Goal: Transaction & Acquisition: Purchase product/service

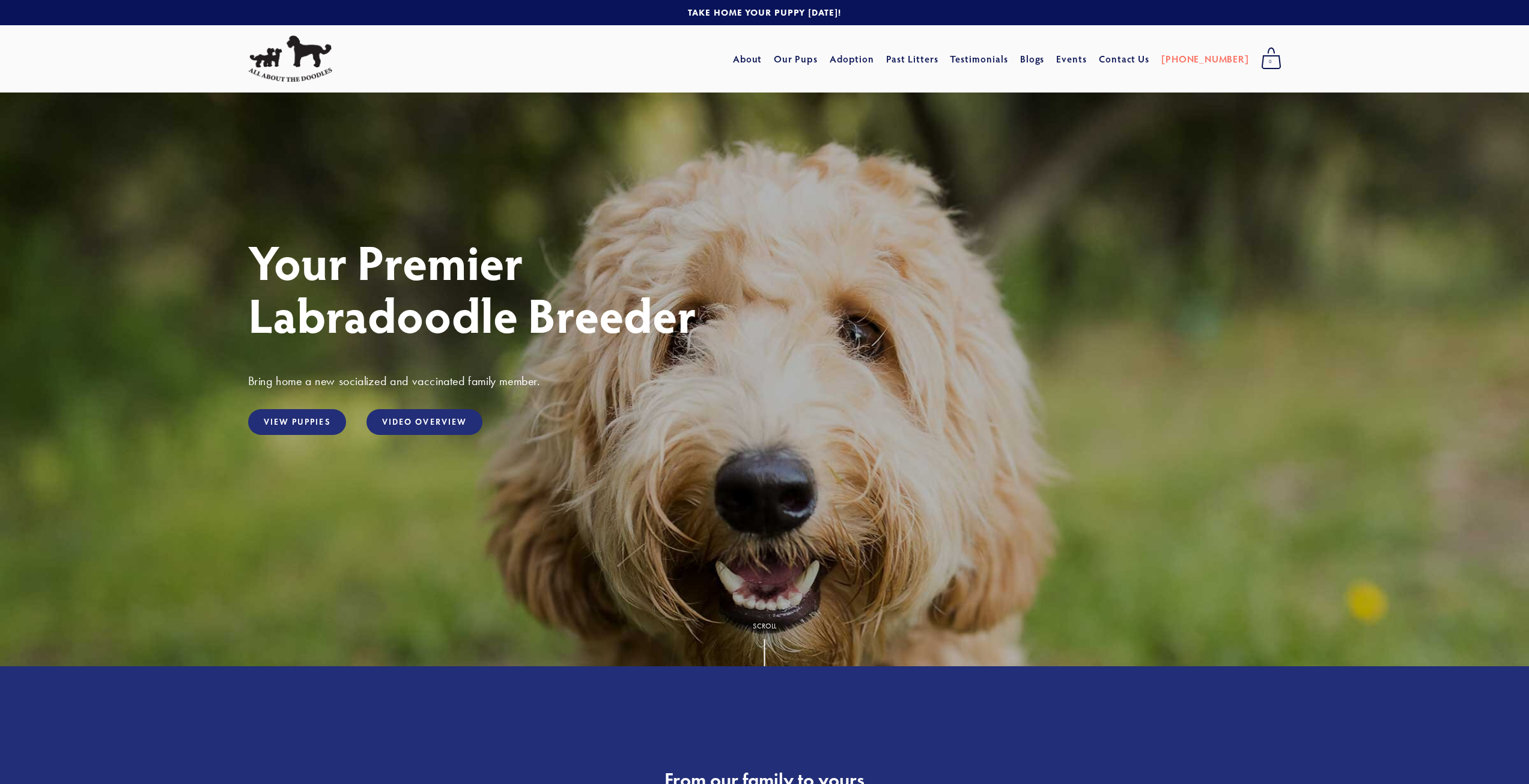
click at [1032, 336] on h1 "Your Premier Labradoodle Breeder" at bounding box center [764, 287] width 1033 height 106
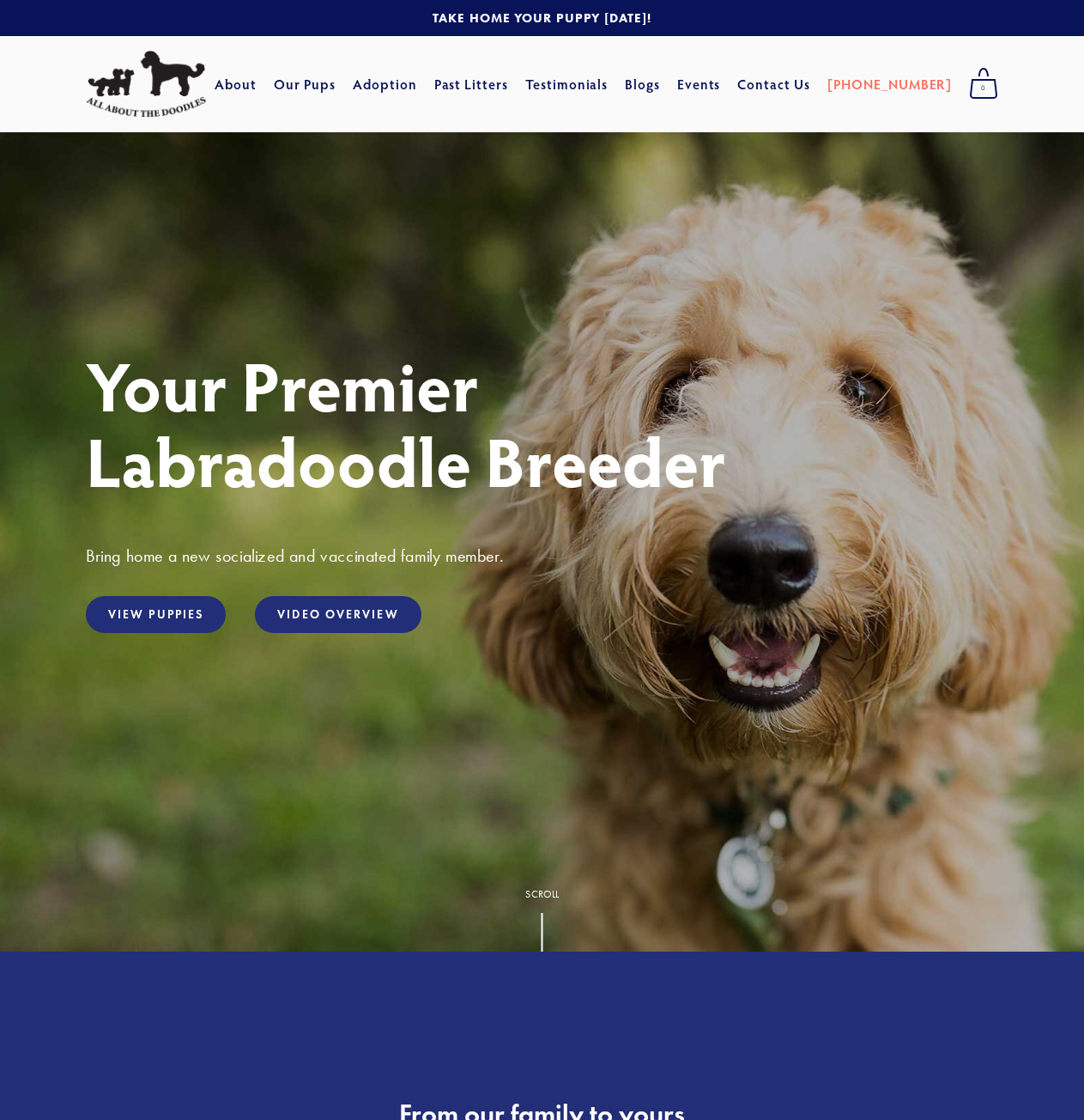
click at [209, 468] on h1 "Your Premier Labradoodle Breeder" at bounding box center [542, 422] width 913 height 151
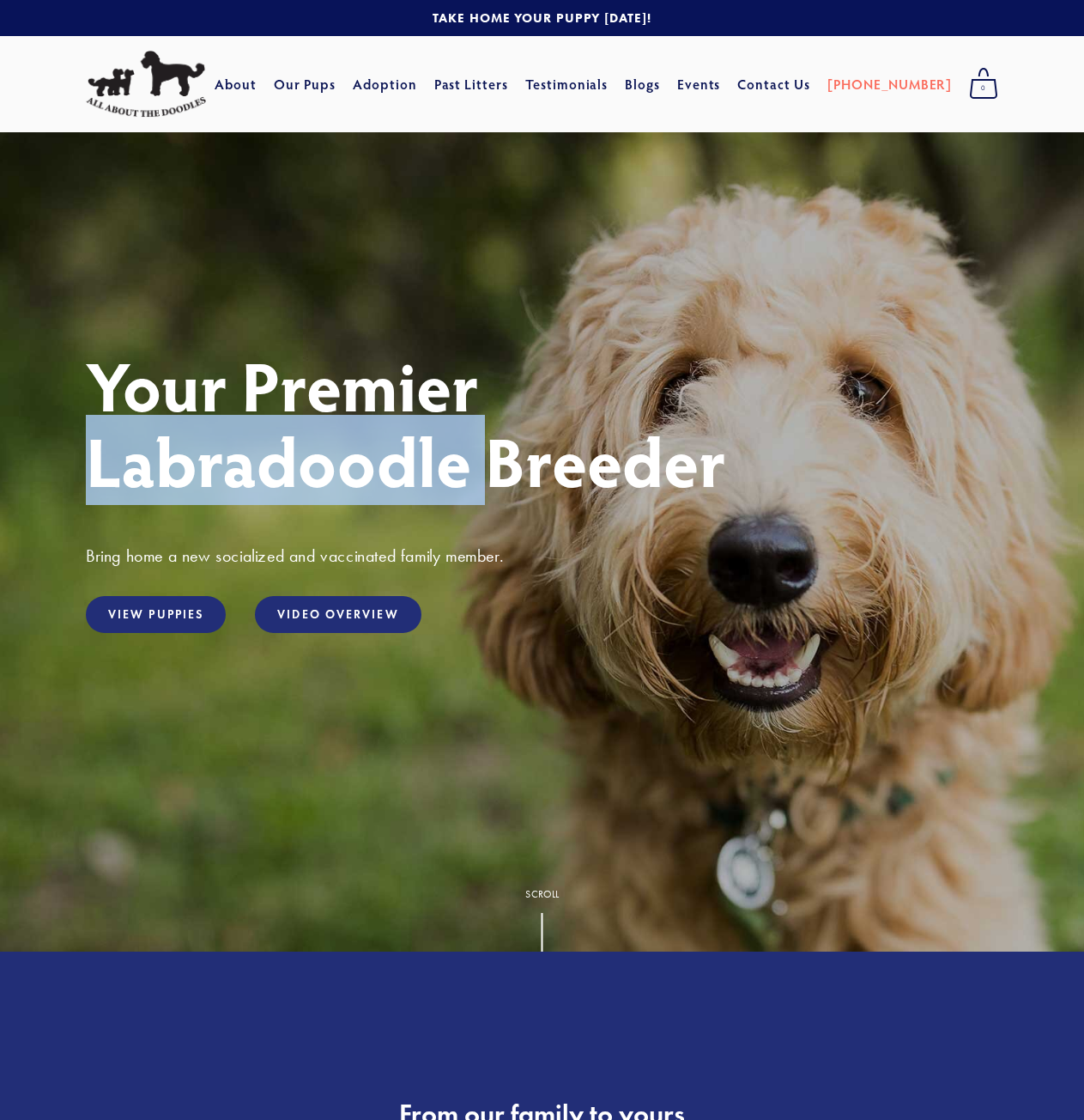
click at [209, 468] on h1 "Your Premier Labradoodle Breeder" at bounding box center [542, 422] width 913 height 151
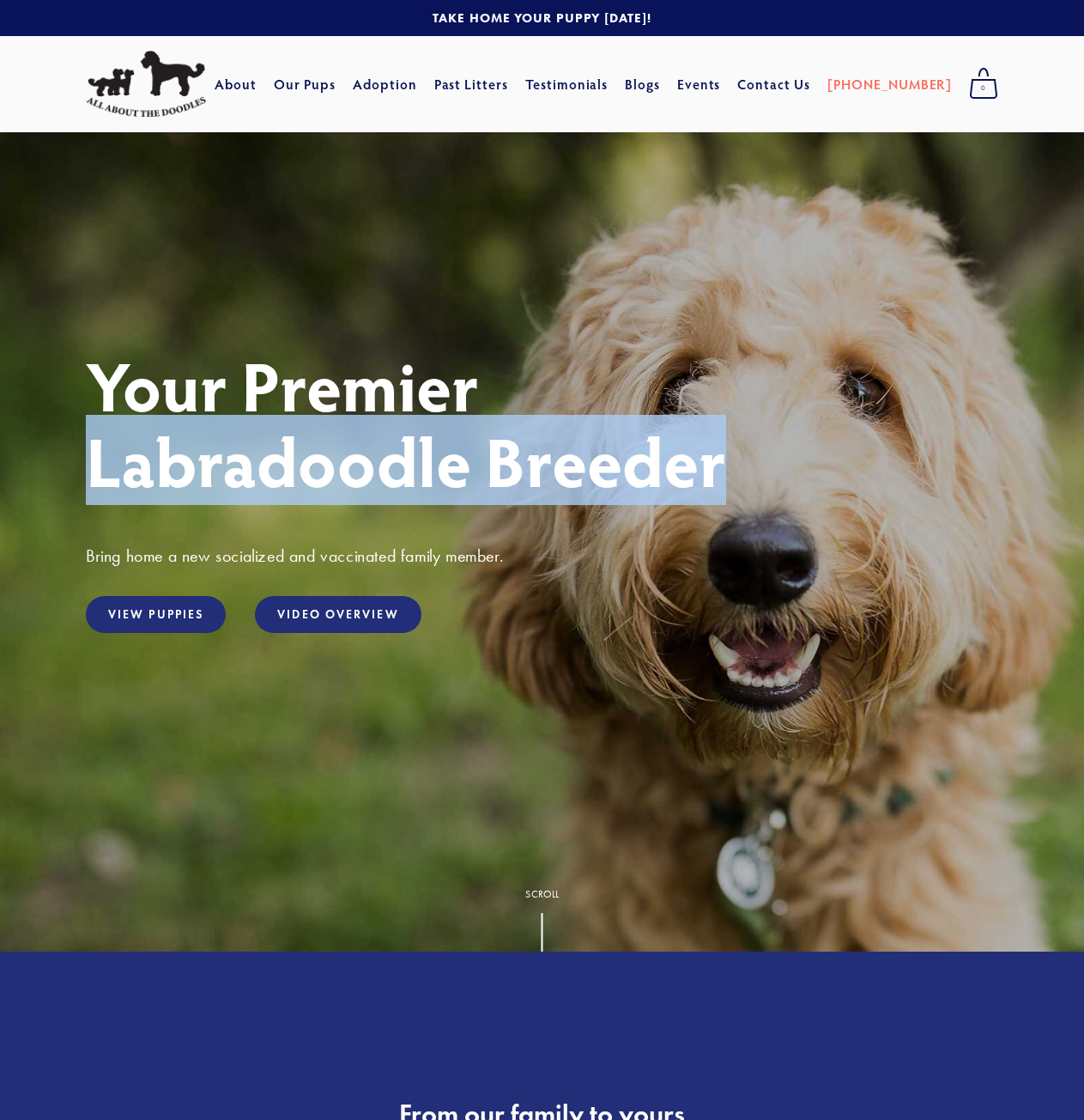
drag, startPoint x: 724, startPoint y: 472, endPoint x: 77, endPoint y: 477, distance: 647.0
click at [77, 477] on div "Your Premier Labradoodle Breeder Bring home a new socialized and vaccinated fam…" at bounding box center [542, 464] width 942 height 235
copy h1 "Labradoodle Breeder"
click at [171, 58] on img at bounding box center [146, 84] width 120 height 67
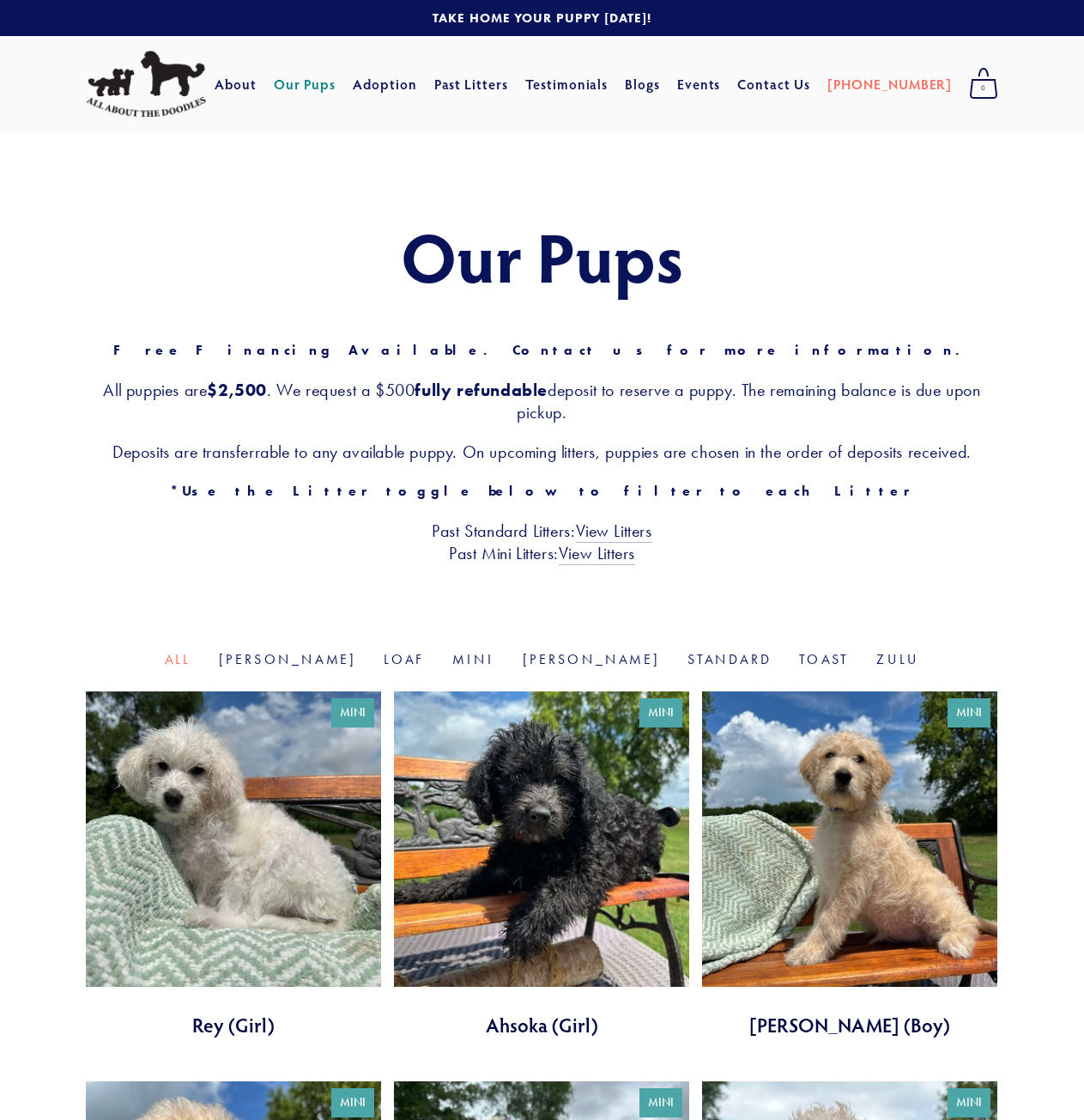
click at [338, 652] on link "[PERSON_NAME]" at bounding box center [288, 659] width 139 height 17
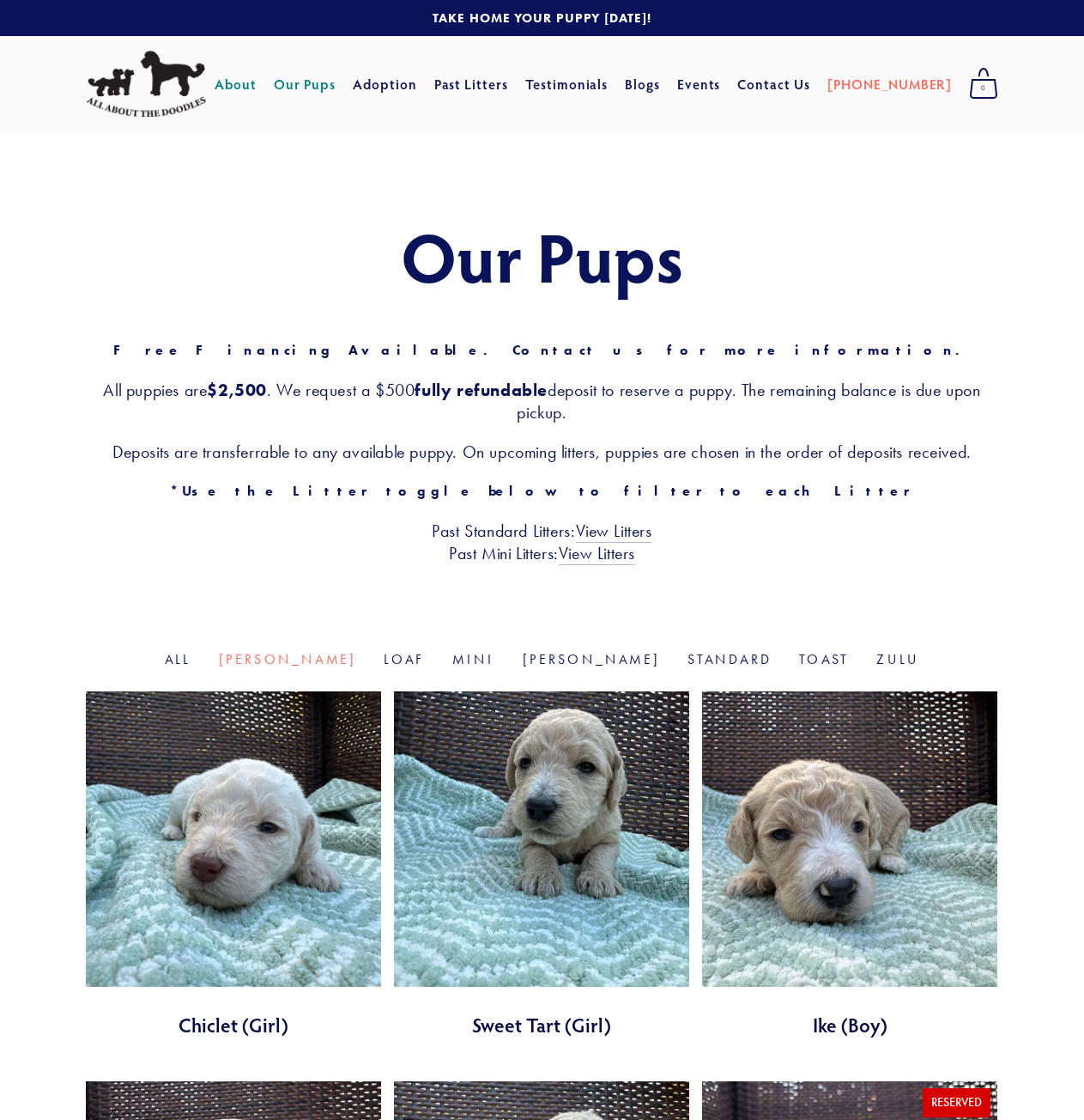
click at [256, 89] on link "About" at bounding box center [235, 84] width 42 height 31
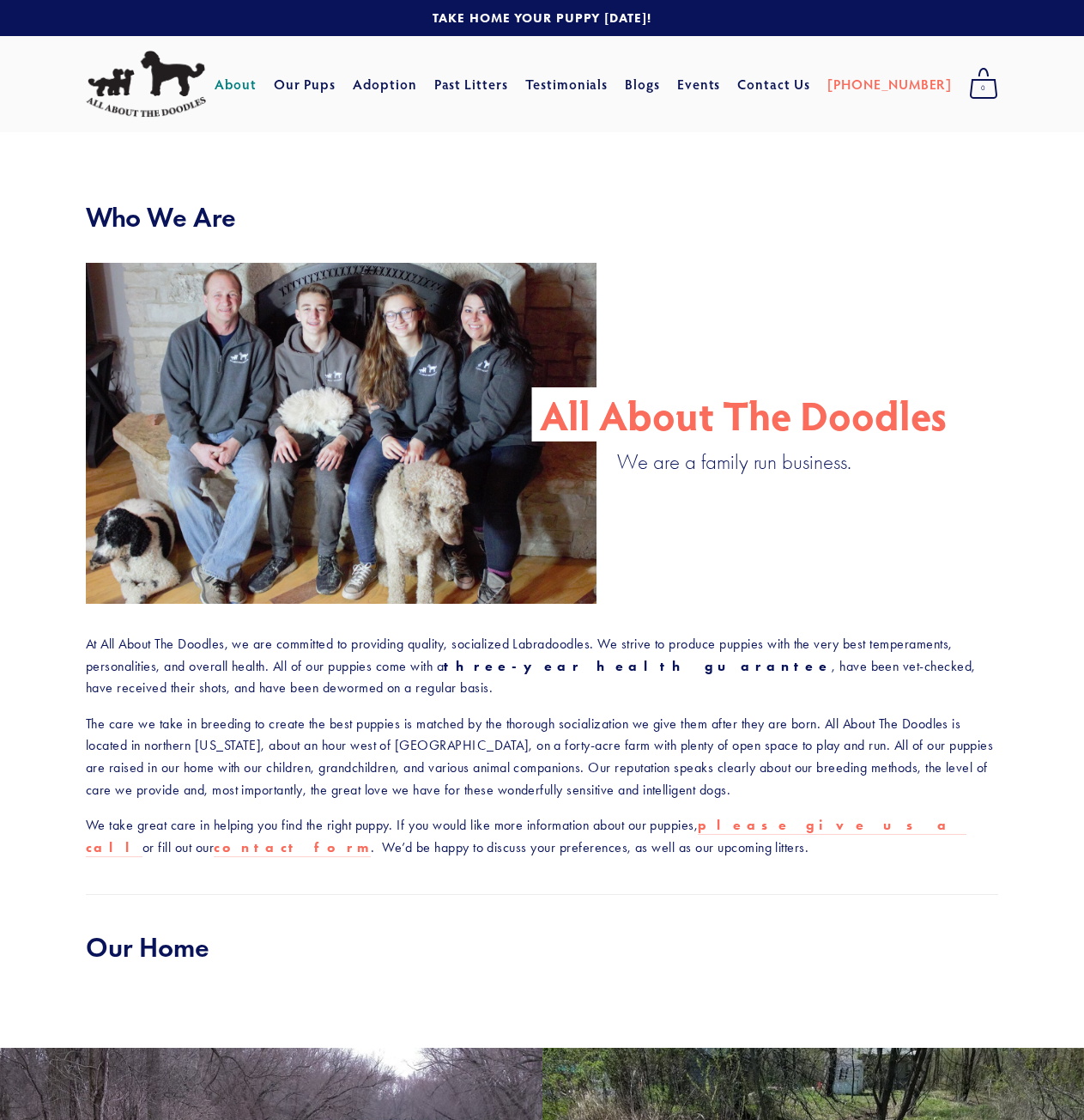
click at [192, 91] on img at bounding box center [146, 84] width 120 height 67
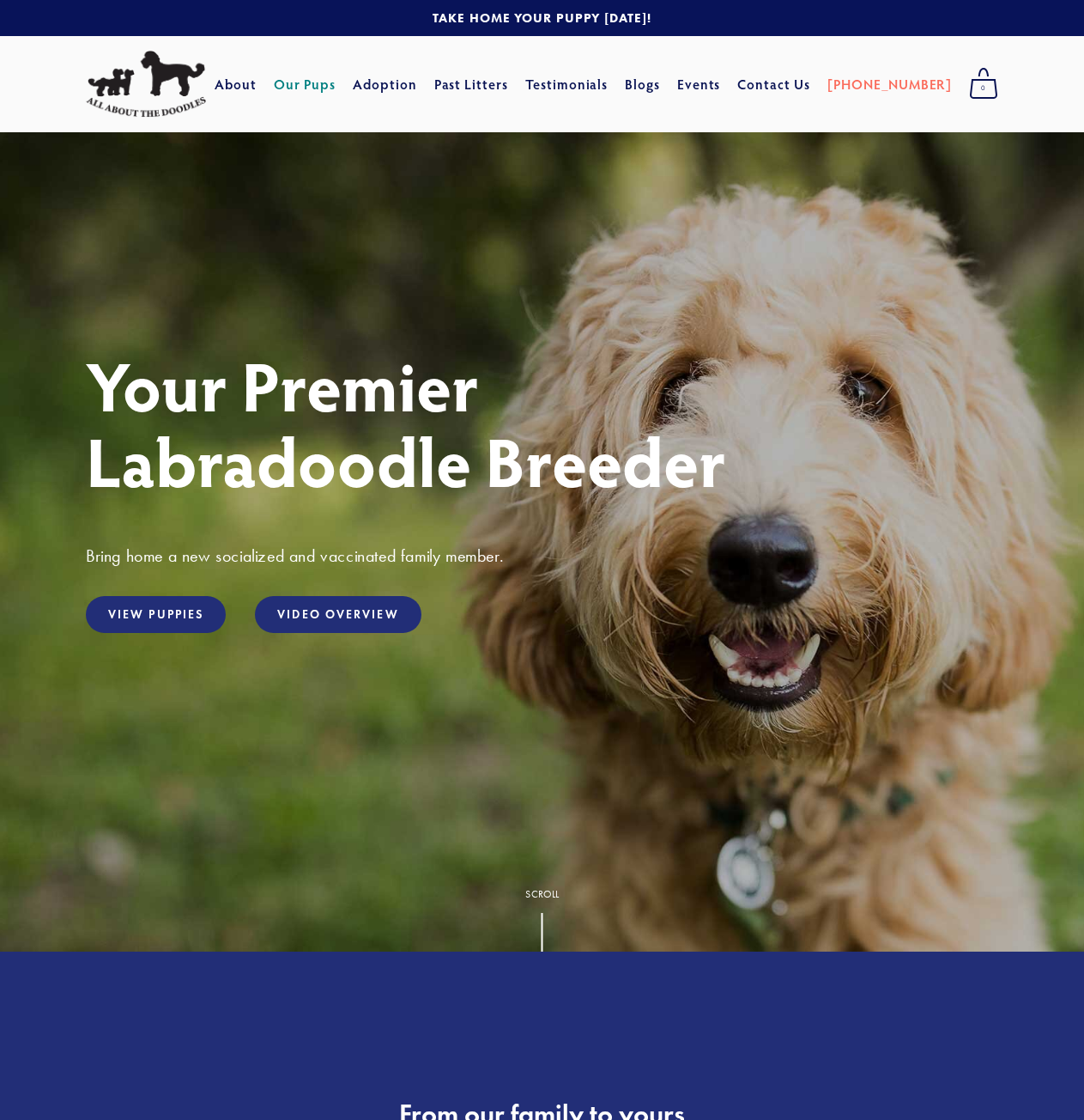
click at [337, 81] on link "Our Pups" at bounding box center [305, 84] width 63 height 31
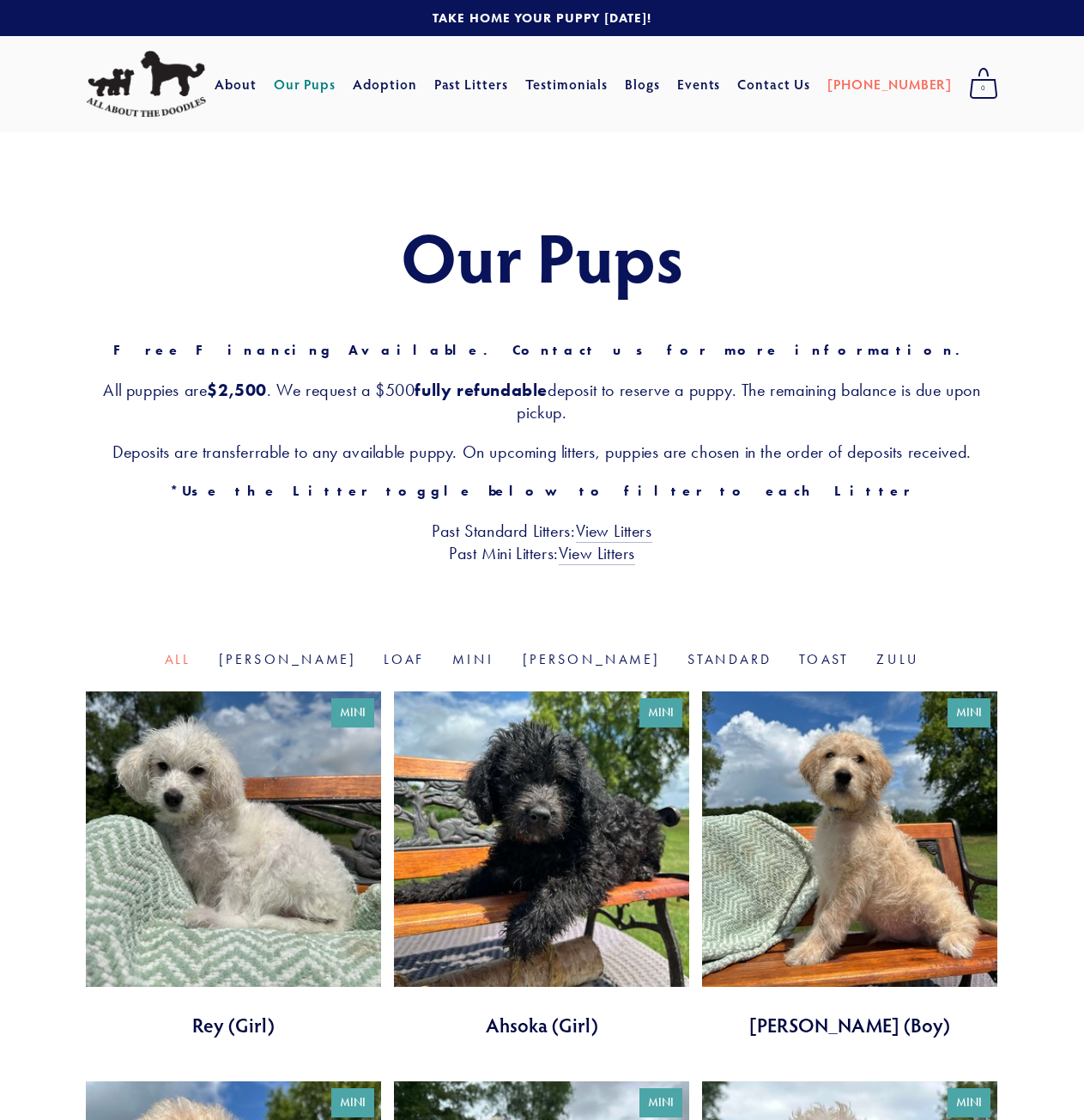
click at [863, 361] on div "Our Pups Free Financing Available. Contact us for more information. All puppies…" at bounding box center [542, 391] width 913 height 346
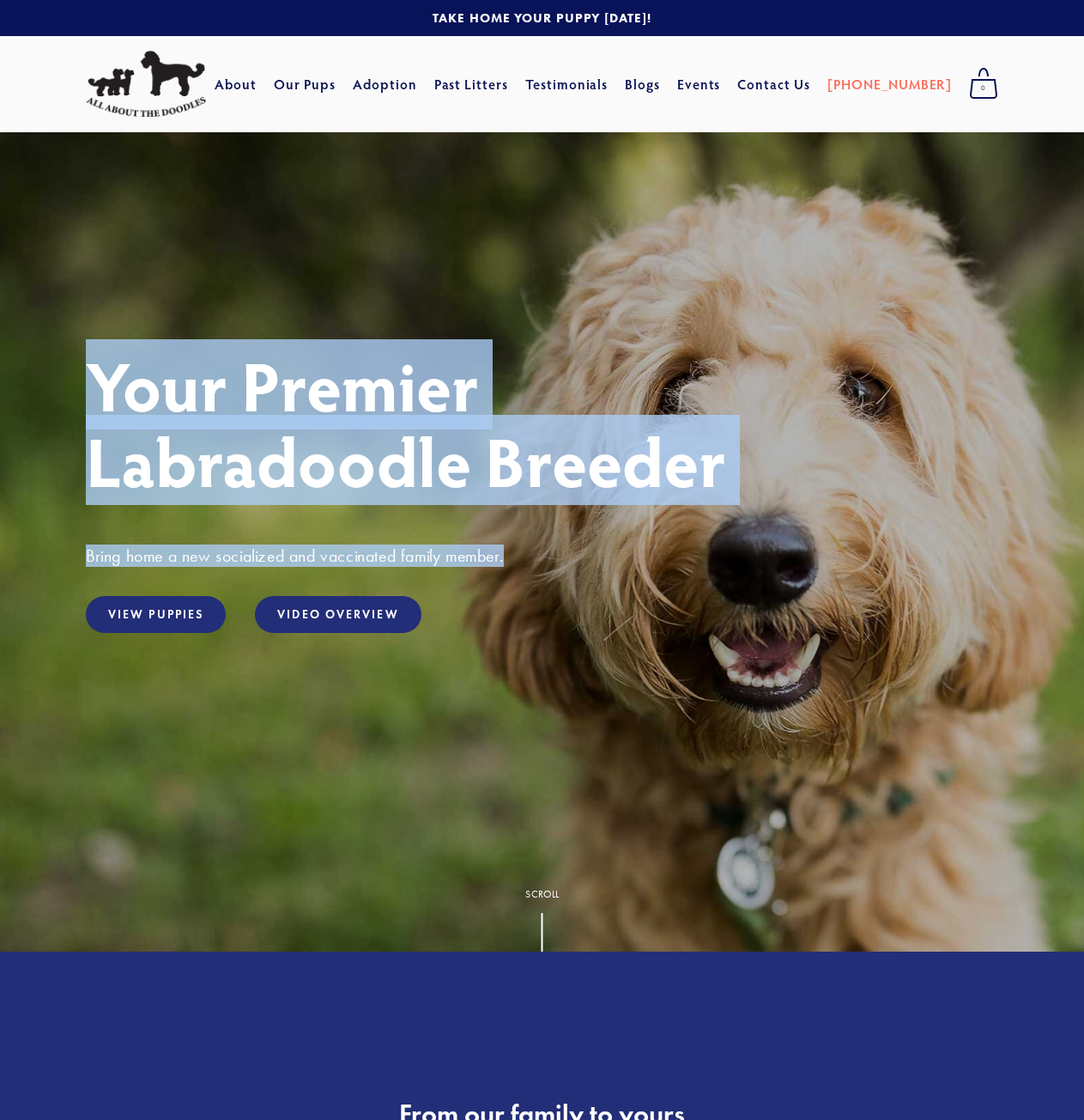
drag, startPoint x: 80, startPoint y: 382, endPoint x: 618, endPoint y: 557, distance: 565.7
click at [618, 557] on div "Your Premier Labradoodle Breeder Bring home a new socialized and vaccinated fam…" at bounding box center [542, 464] width 942 height 235
click at [618, 557] on h3 "Bring home a new socialized and vaccinated family member." at bounding box center [542, 556] width 913 height 23
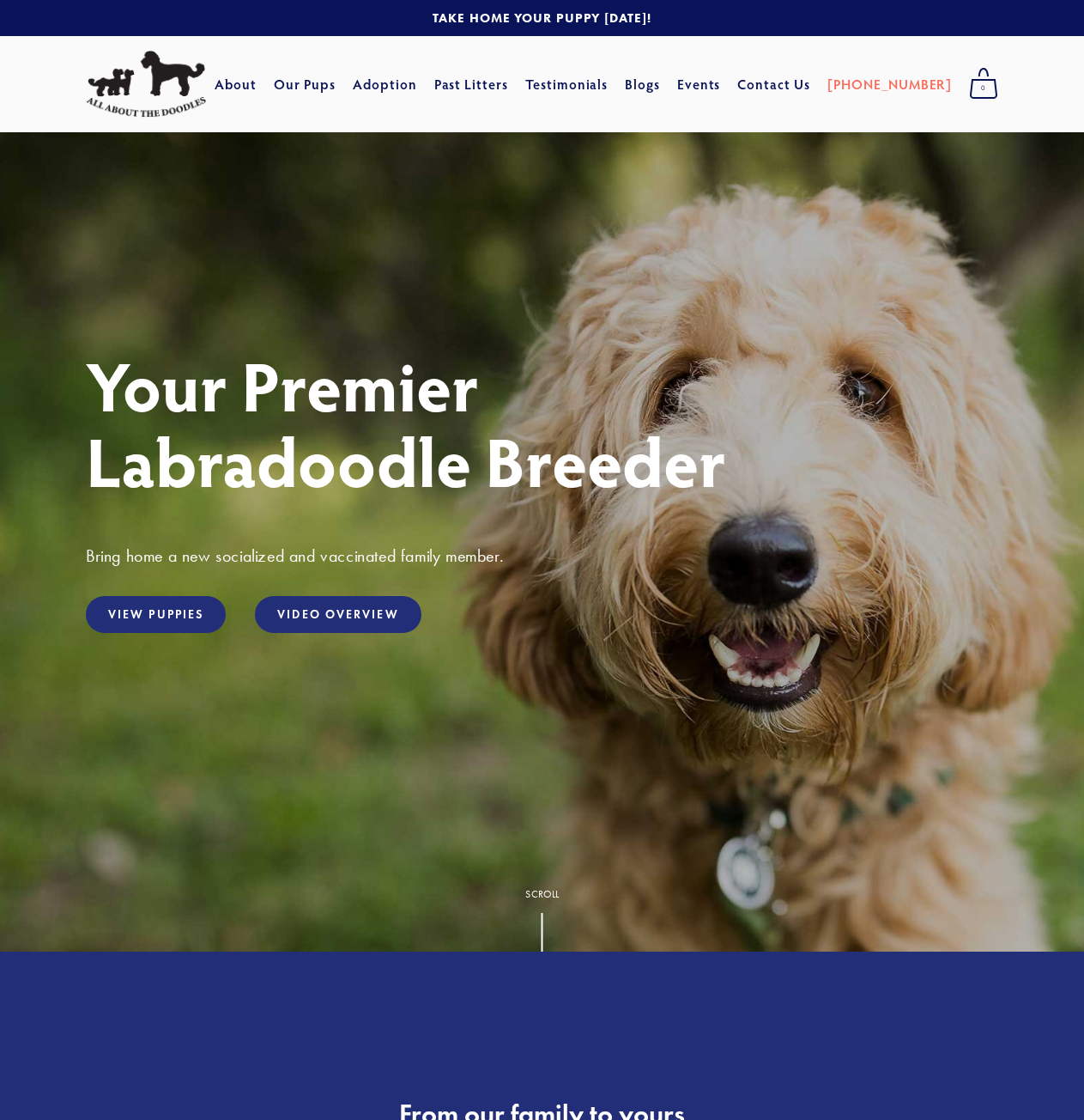
drag, startPoint x: 576, startPoint y: 554, endPoint x: 560, endPoint y: 549, distance: 16.8
click at [560, 549] on h3 "Bring home a new socialized and vaccinated family member." at bounding box center [542, 556] width 913 height 23
drag, startPoint x: 544, startPoint y: 563, endPoint x: 617, endPoint y: 570, distance: 73.3
click at [617, 570] on div "Your Premier Labradoodle Breeder Bring home a new socialized and vaccinated fam…" at bounding box center [542, 464] width 942 height 235
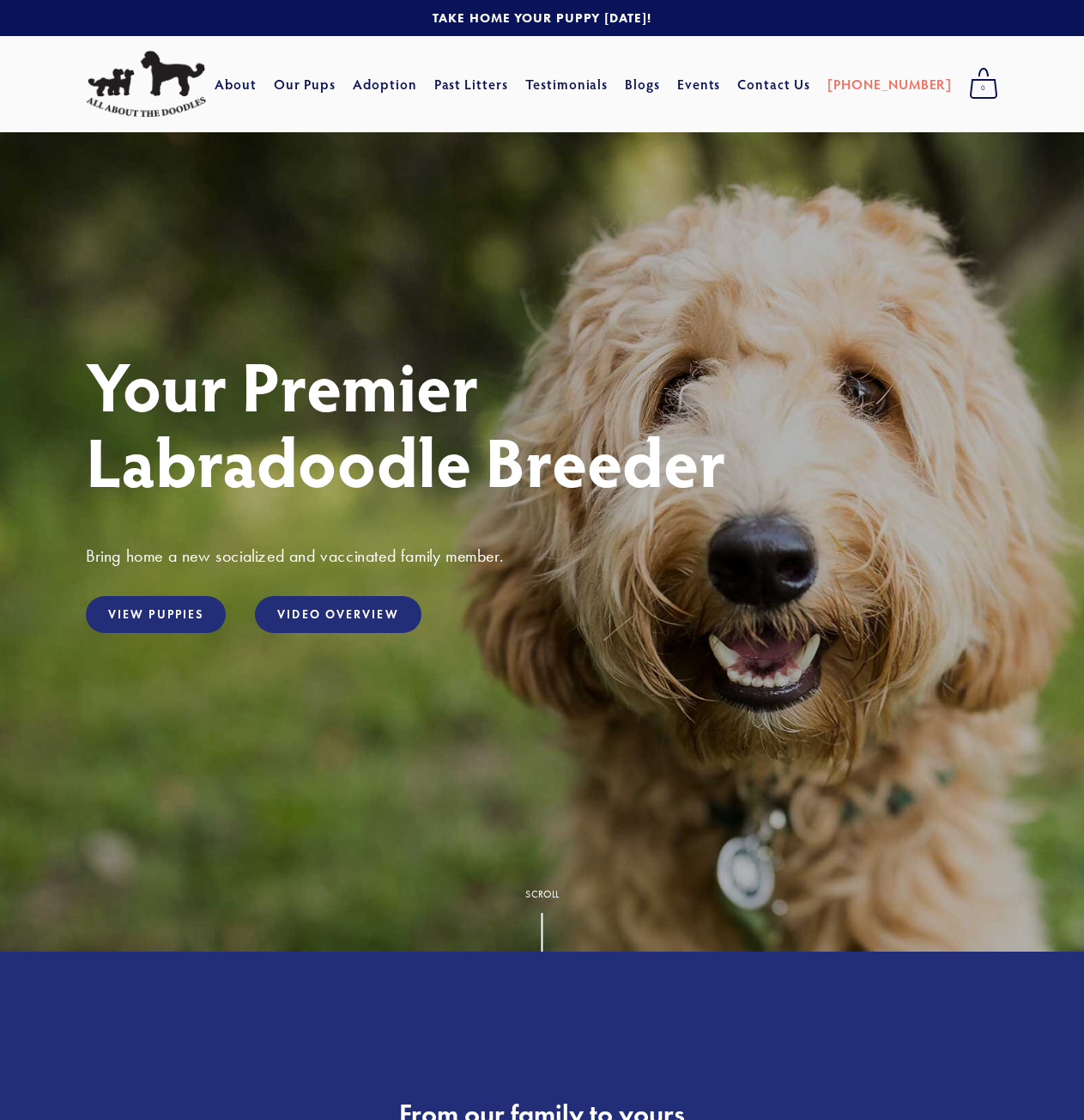
click at [617, 570] on div "Your Premier Labradoodle Breeder Bring home a new socialized and vaccinated fam…" at bounding box center [542, 464] width 942 height 235
click at [417, 94] on link "Adoption" at bounding box center [385, 84] width 65 height 31
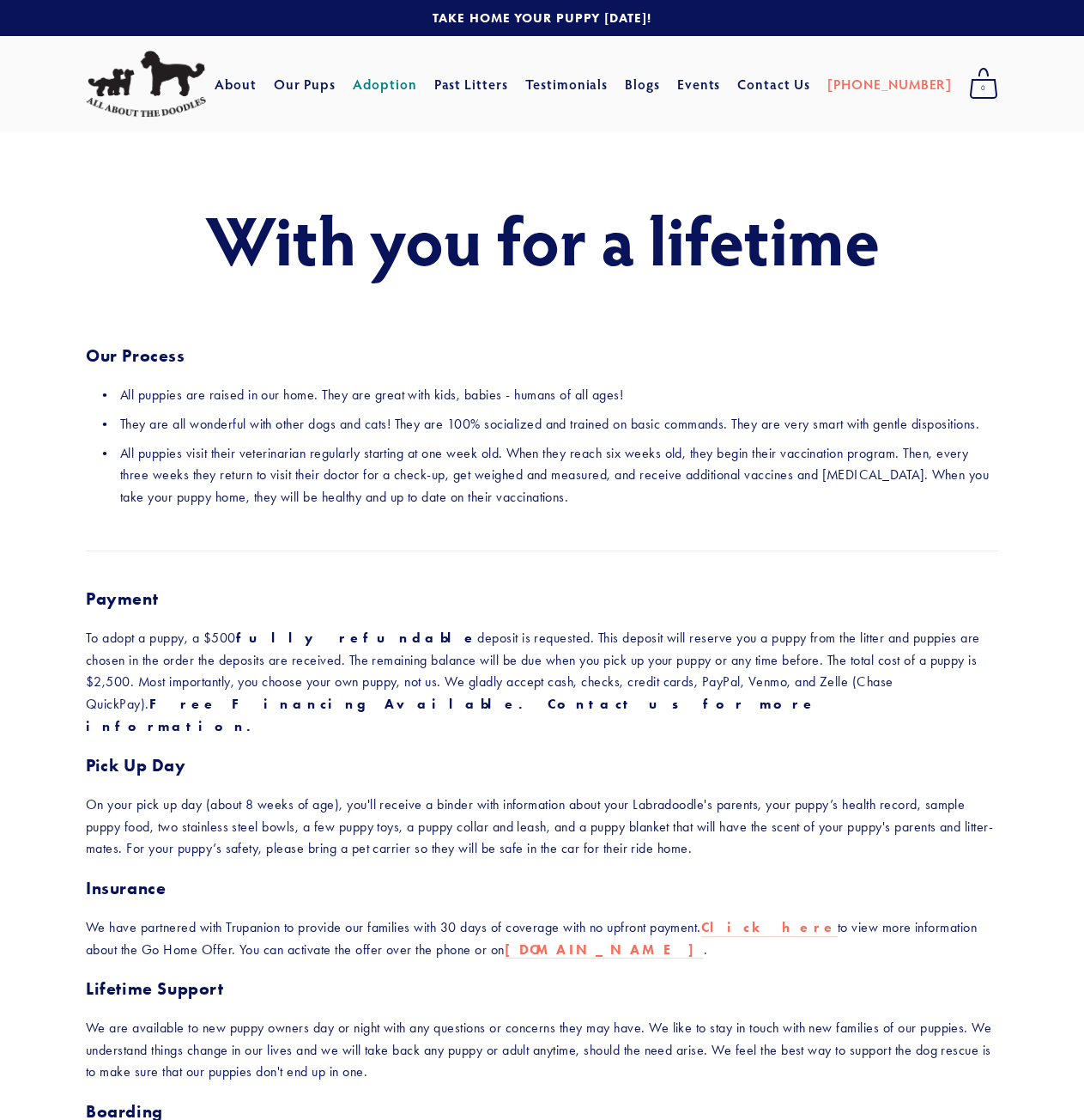
click at [826, 413] on p "They are all wonderful with other dogs and cats! They are 100% socialized and t…" at bounding box center [559, 425] width 878 height 23
click at [826, 360] on h3 "Our Process" at bounding box center [542, 344] width 913 height 44
drag, startPoint x: 826, startPoint y: 360, endPoint x: 427, endPoint y: 313, distance: 401.8
click at [435, 312] on div "With you for a lifetime Our Process All puppies are raised in our home. They ar…" at bounding box center [542, 354] width 913 height 307
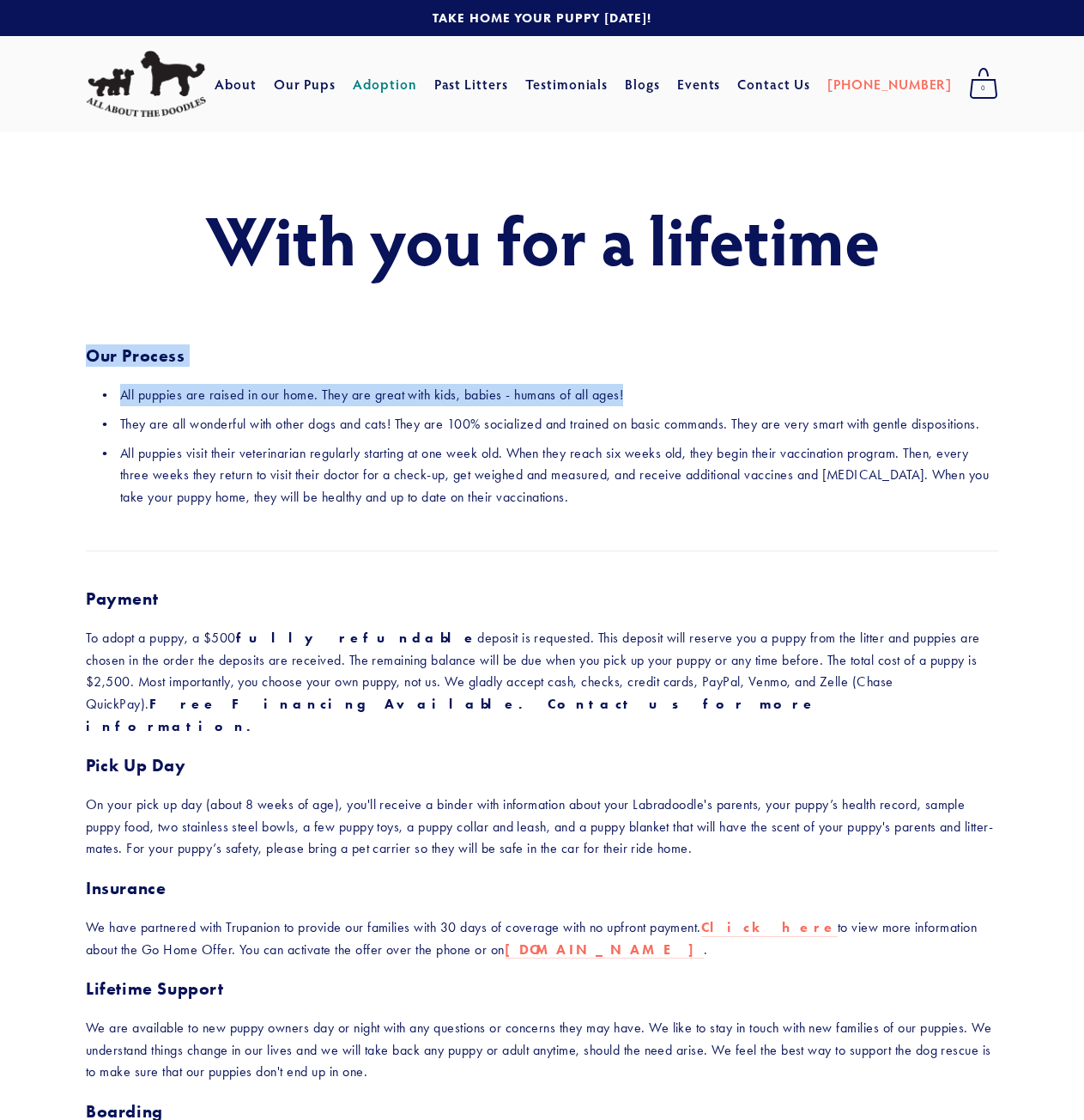
drag, startPoint x: 85, startPoint y: 360, endPoint x: 682, endPoint y: 400, distance: 598.3
click at [682, 400] on div "With you for a lifetime Our Process All puppies are raised in our home. They ar…" at bounding box center [542, 700] width 1084 height 1135
click at [682, 400] on p "All puppies are raised in our home. They are great with kids, babies - humans o…" at bounding box center [559, 395] width 878 height 23
drag, startPoint x: 665, startPoint y: 400, endPoint x: 400, endPoint y: 386, distance: 265.4
click at [400, 386] on p "All puppies are raised in our home. They are great with kids, babies - humans o…" at bounding box center [559, 395] width 878 height 23
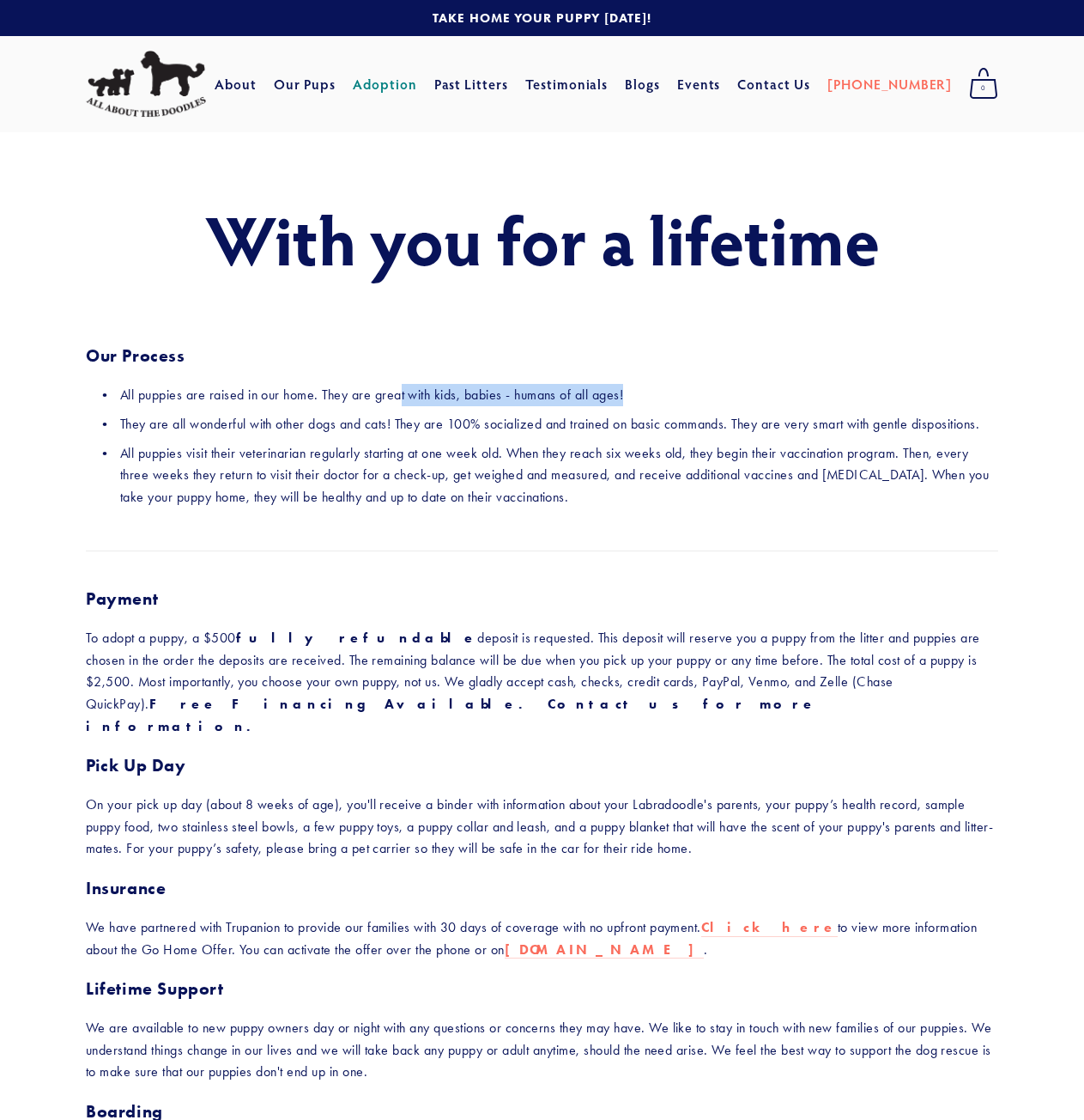
click at [400, 386] on p "All puppies are raised in our home. They are great with kids, babies - humans o…" at bounding box center [559, 395] width 878 height 23
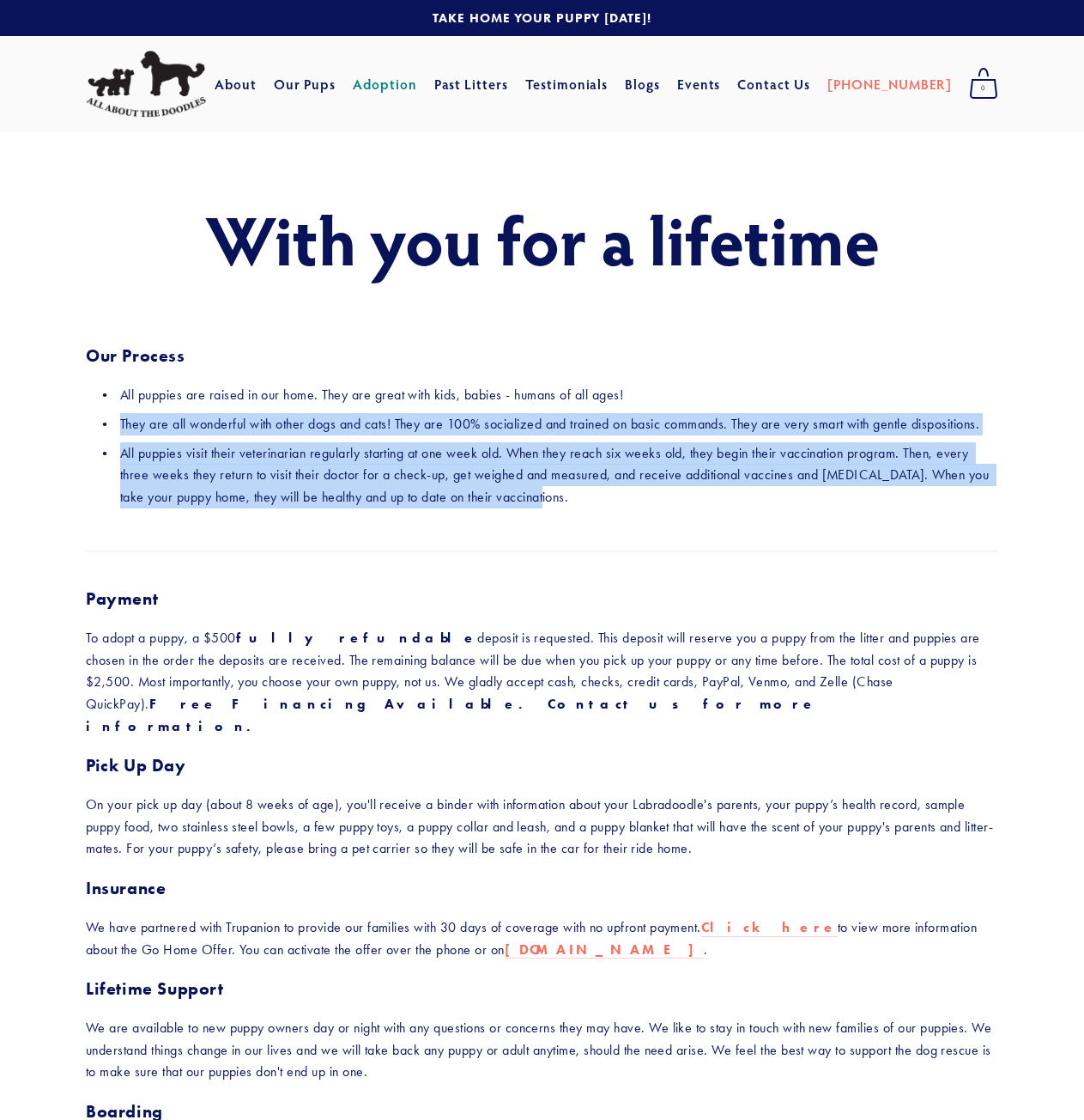
drag, startPoint x: 52, startPoint y: 409, endPoint x: 633, endPoint y: 504, distance: 588.7
click at [633, 504] on div "With you for a lifetime Our Process All puppies are raised in our home. They ar…" at bounding box center [542, 700] width 1084 height 1135
click at [633, 504] on p "All puppies visit their veterinarian regularly starting at one week old. When t…" at bounding box center [559, 475] width 878 height 66
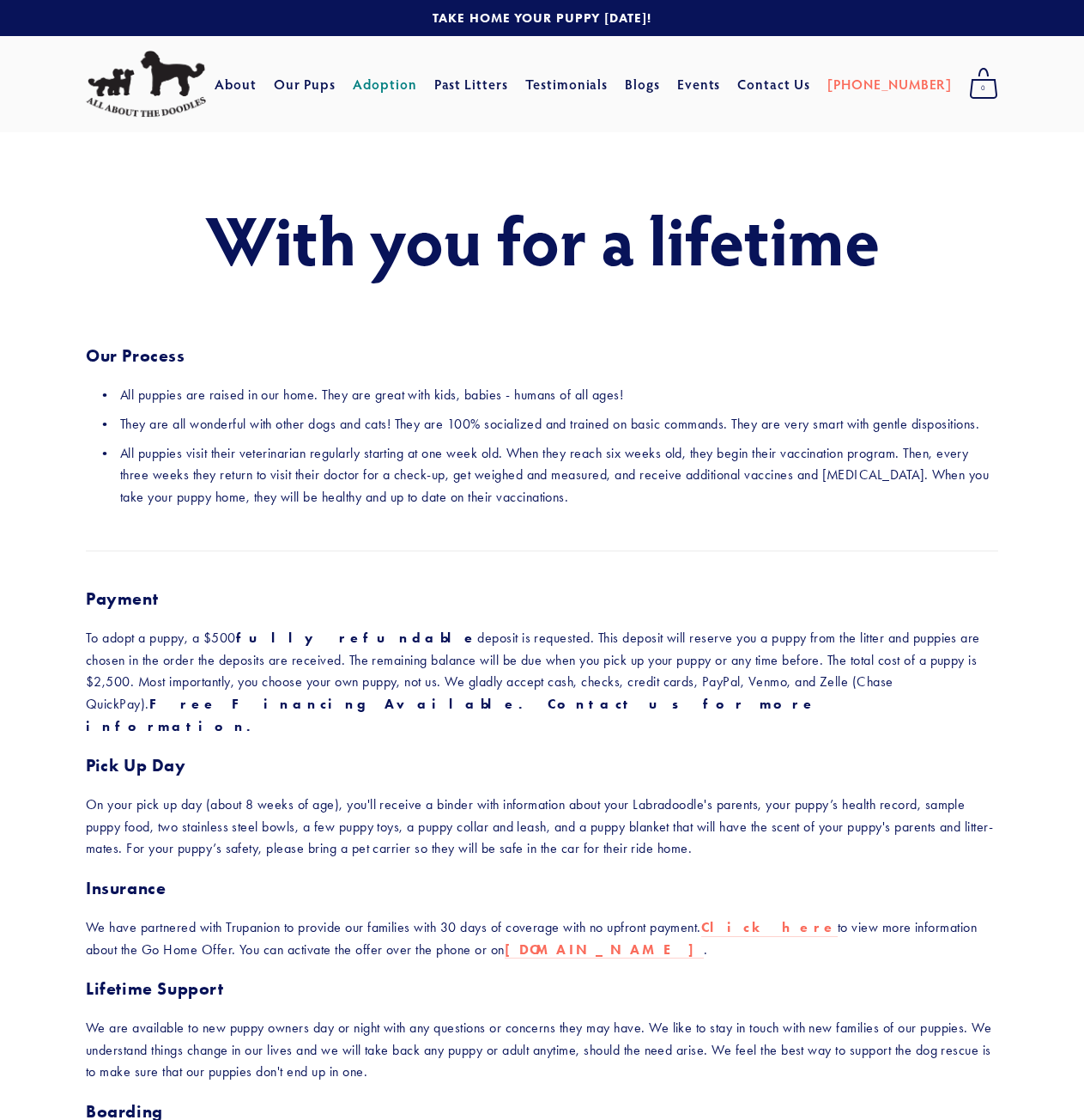
drag, startPoint x: 333, startPoint y: 462, endPoint x: 655, endPoint y: 499, distance: 324.1
click at [655, 499] on p "All puppies visit their veterinarian regularly starting at one week old. When t…" at bounding box center [559, 475] width 878 height 66
drag, startPoint x: 607, startPoint y: 501, endPoint x: 695, endPoint y: 492, distance: 88.5
click at [695, 492] on p "All puppies visit their veterinarian regularly starting at one week old. When t…" at bounding box center [559, 475] width 878 height 66
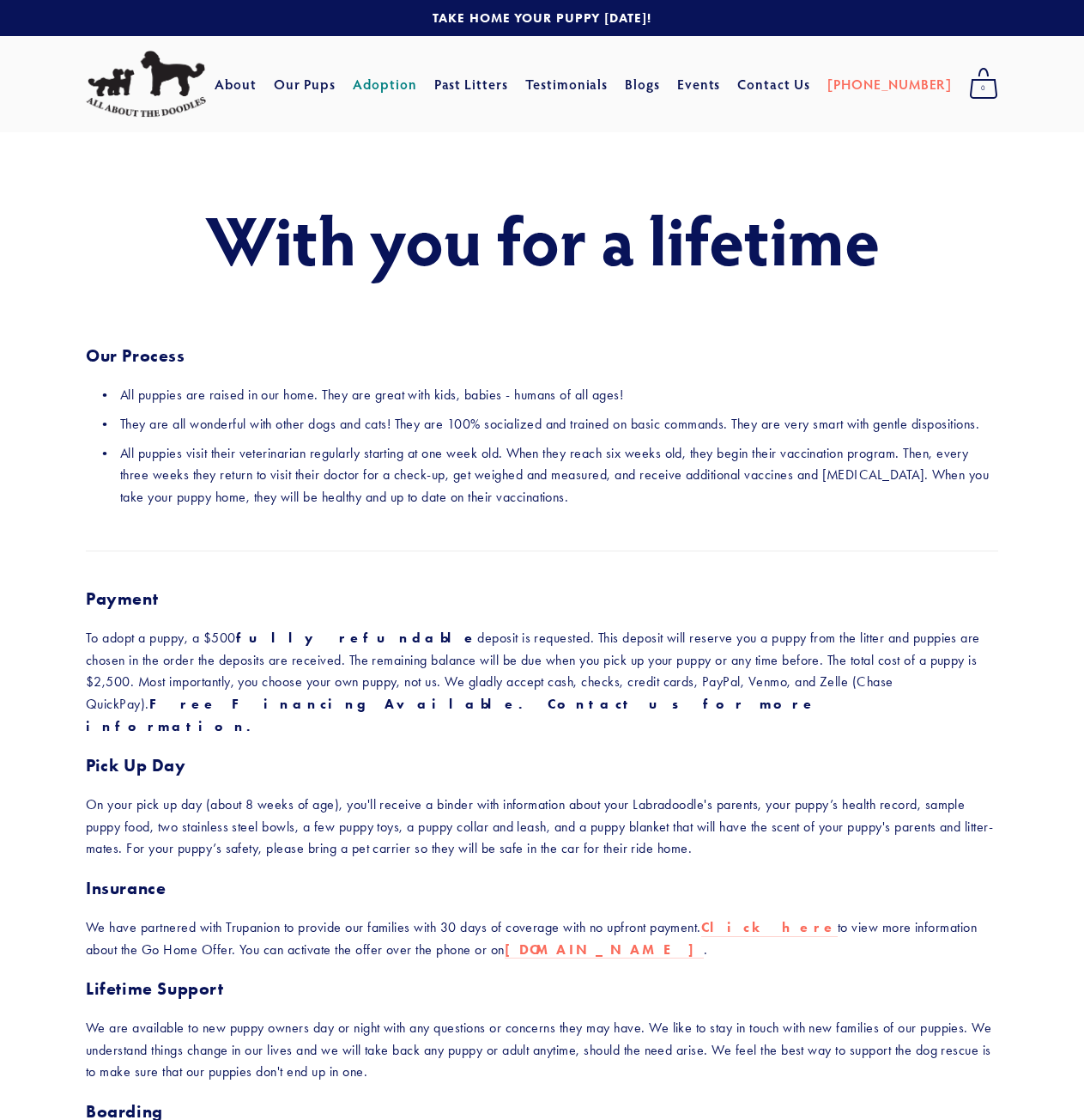
click at [695, 492] on p "All puppies visit their veterinarian regularly starting at one week old. When t…" at bounding box center [559, 475] width 878 height 66
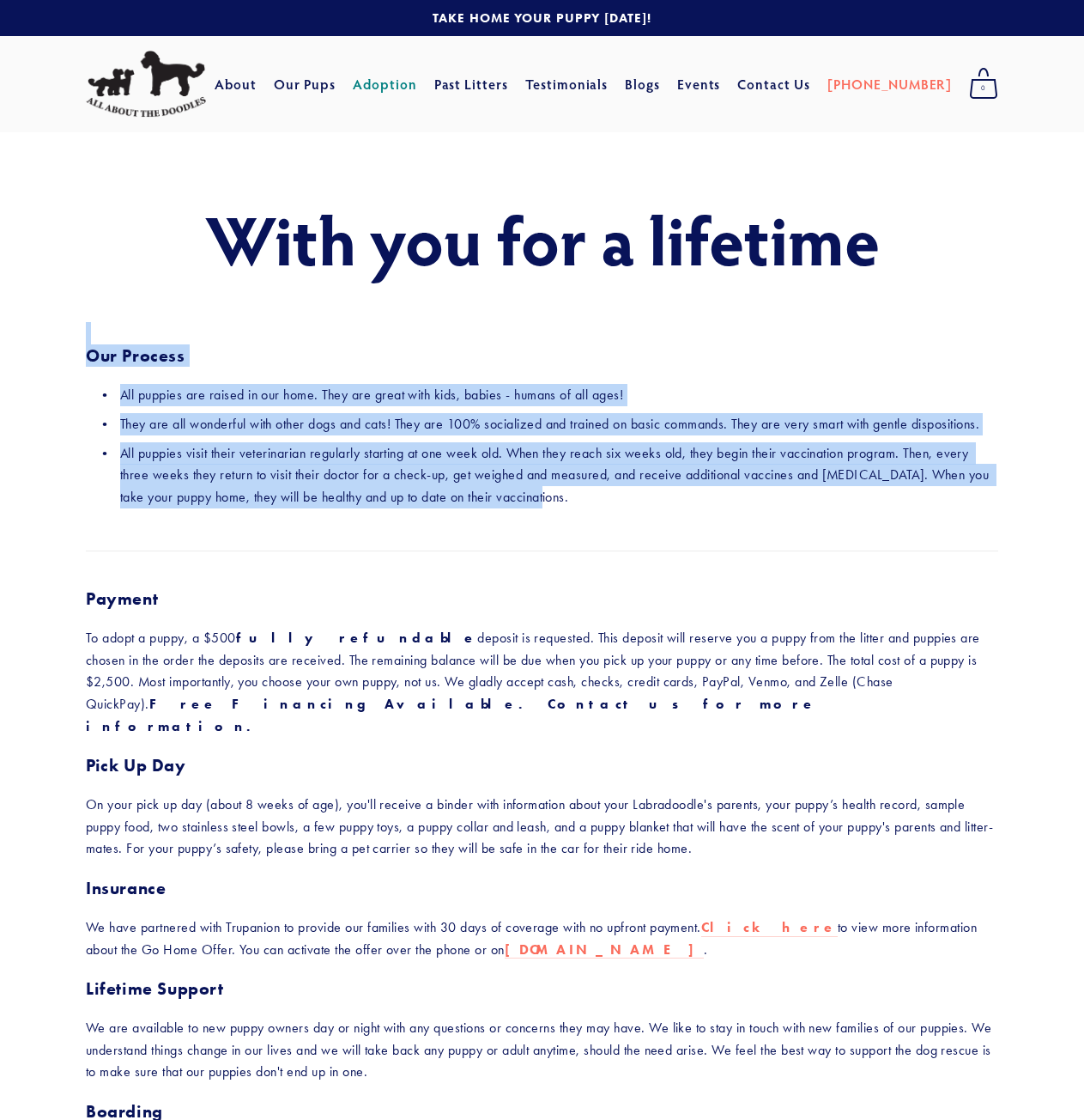
drag, startPoint x: 619, startPoint y: 502, endPoint x: 115, endPoint y: 387, distance: 517.0
click at [0, 350] on html "No results found. Cart 0 About Our Pups" at bounding box center [542, 1103] width 1084 height 2207
click at [358, 538] on div at bounding box center [542, 550] width 942 height 44
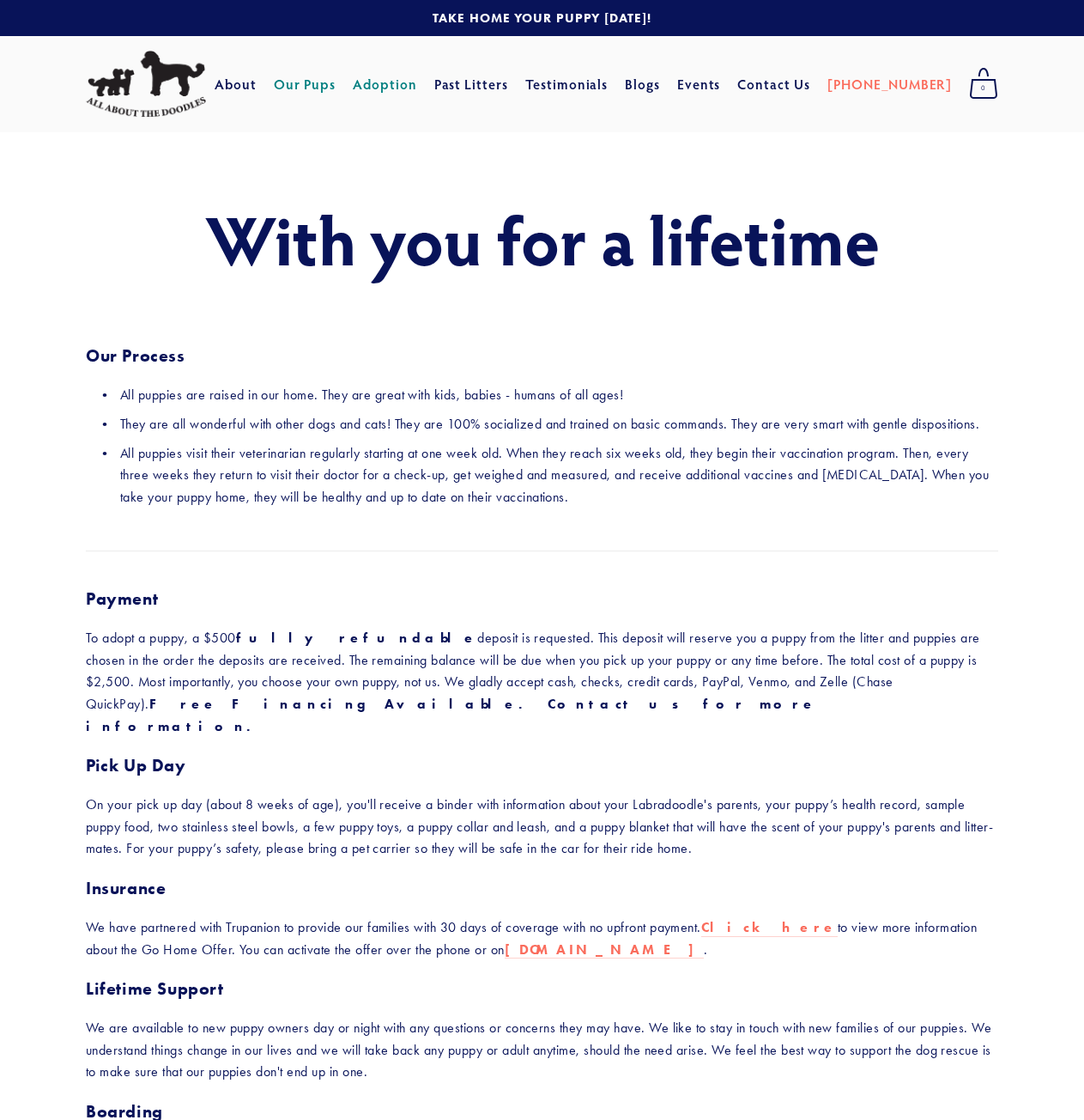
click at [337, 90] on link "Our Pups" at bounding box center [305, 84] width 63 height 31
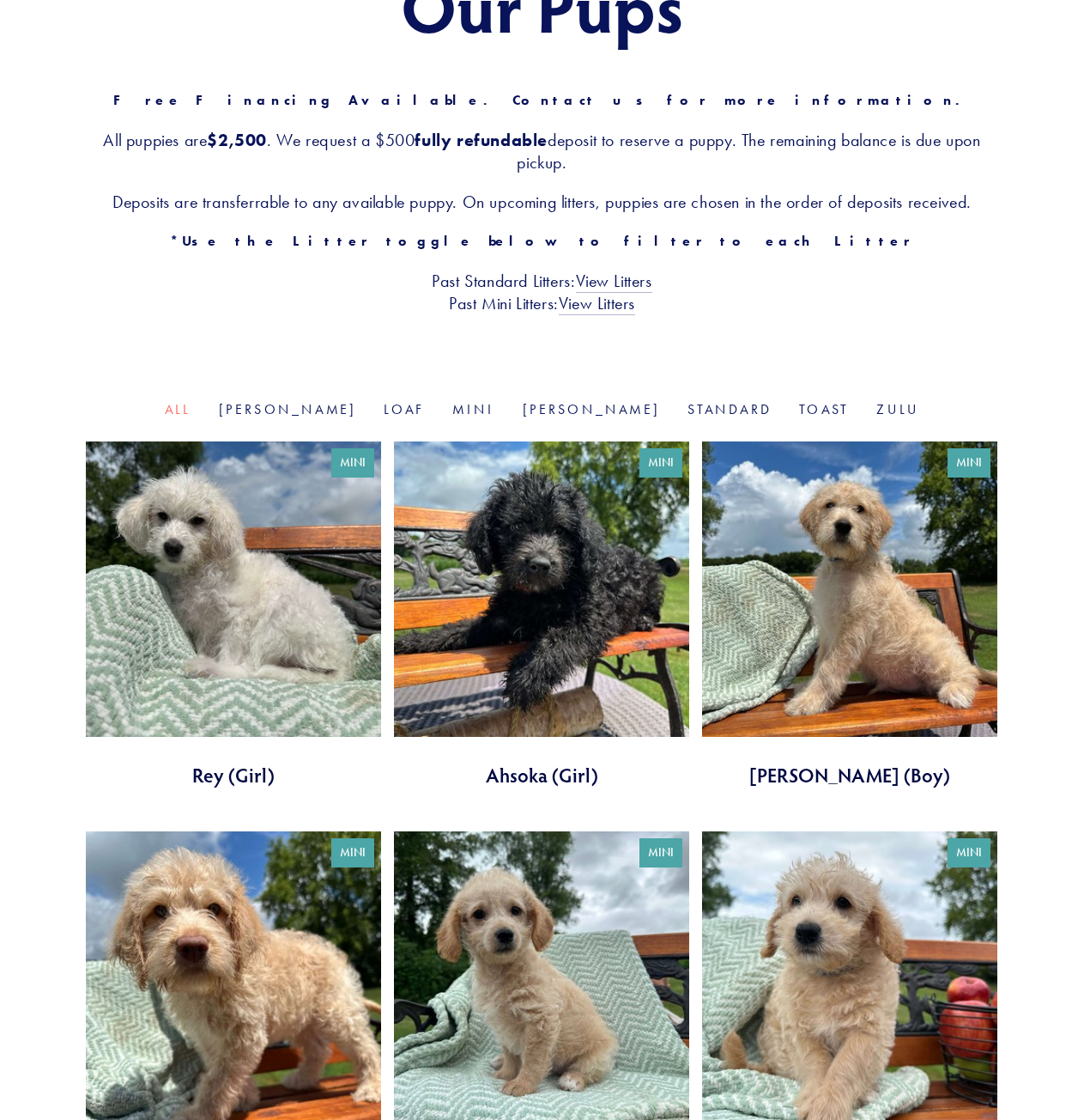
scroll to position [257, 0]
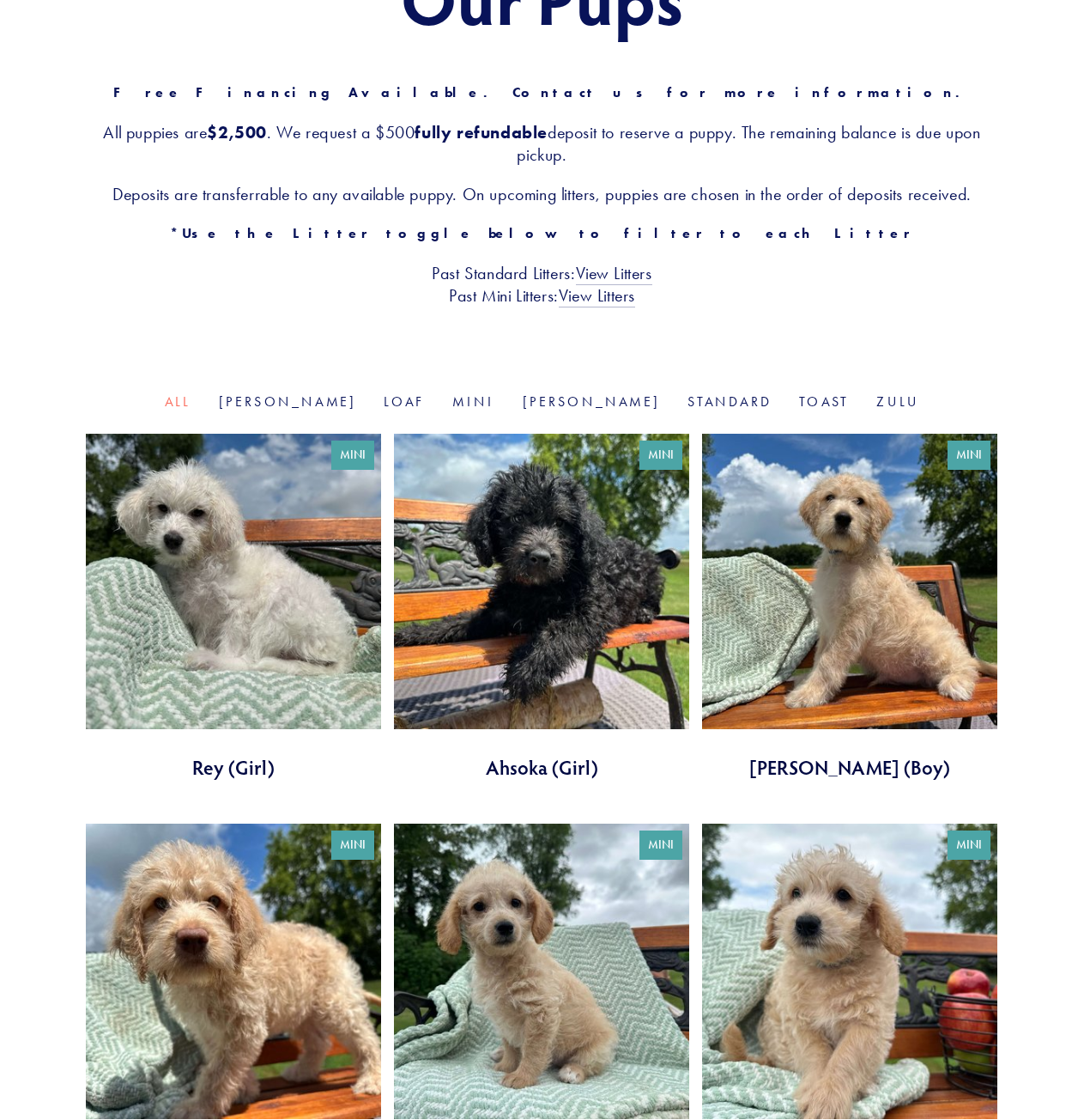
click at [225, 531] on link at bounding box center [233, 607] width 296 height 347
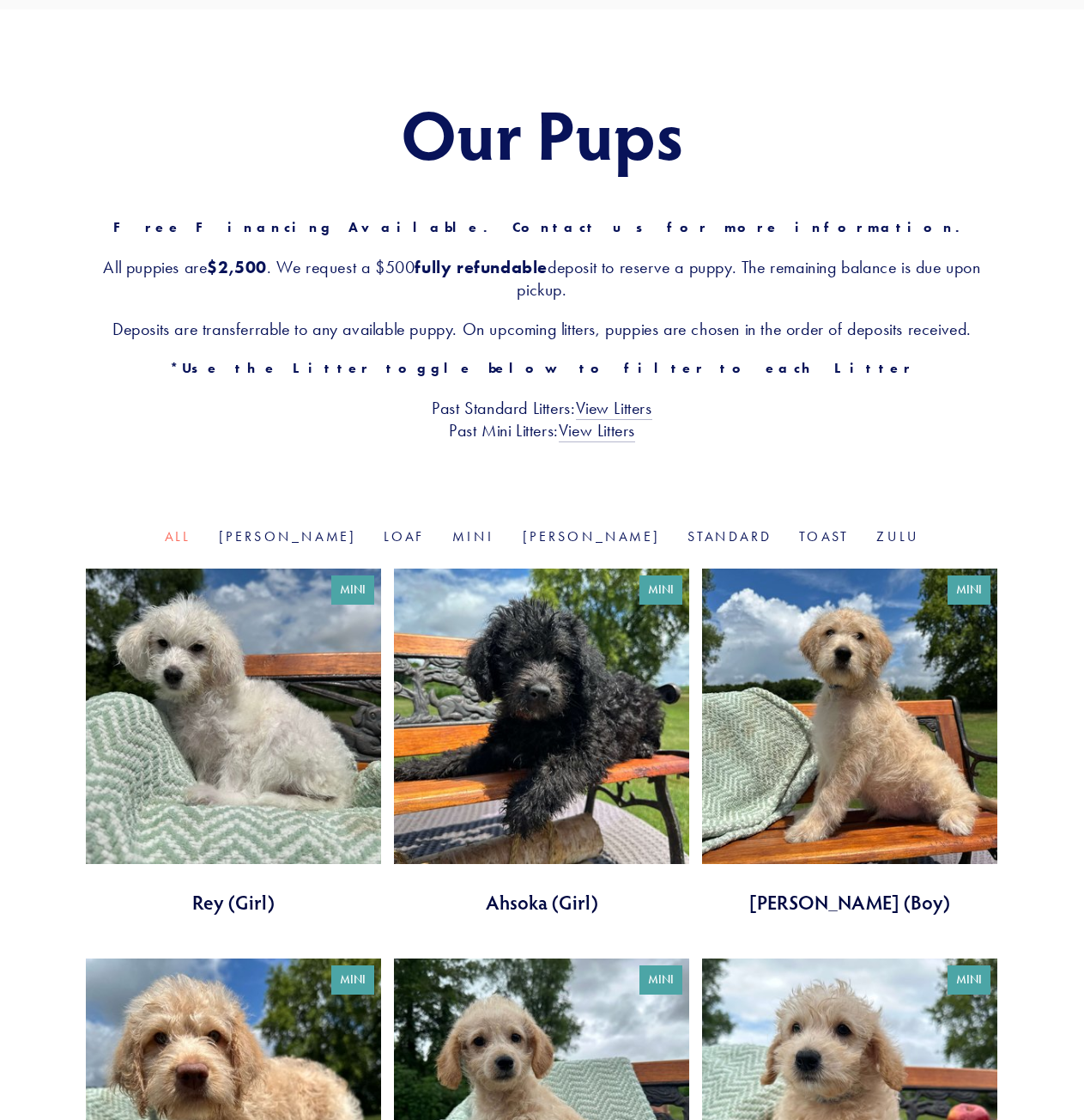
scroll to position [0, 0]
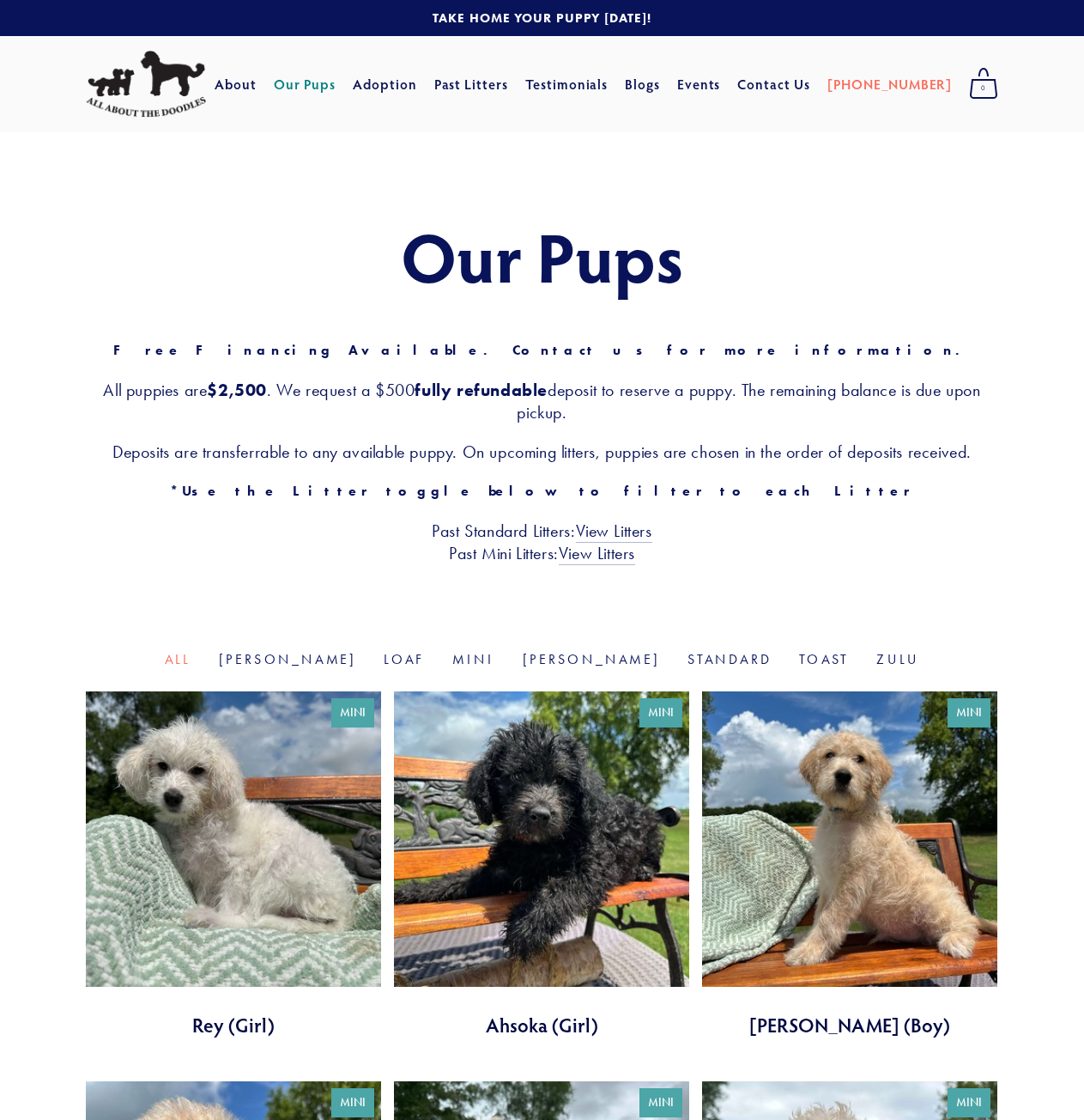
click at [143, 94] on img at bounding box center [146, 84] width 120 height 67
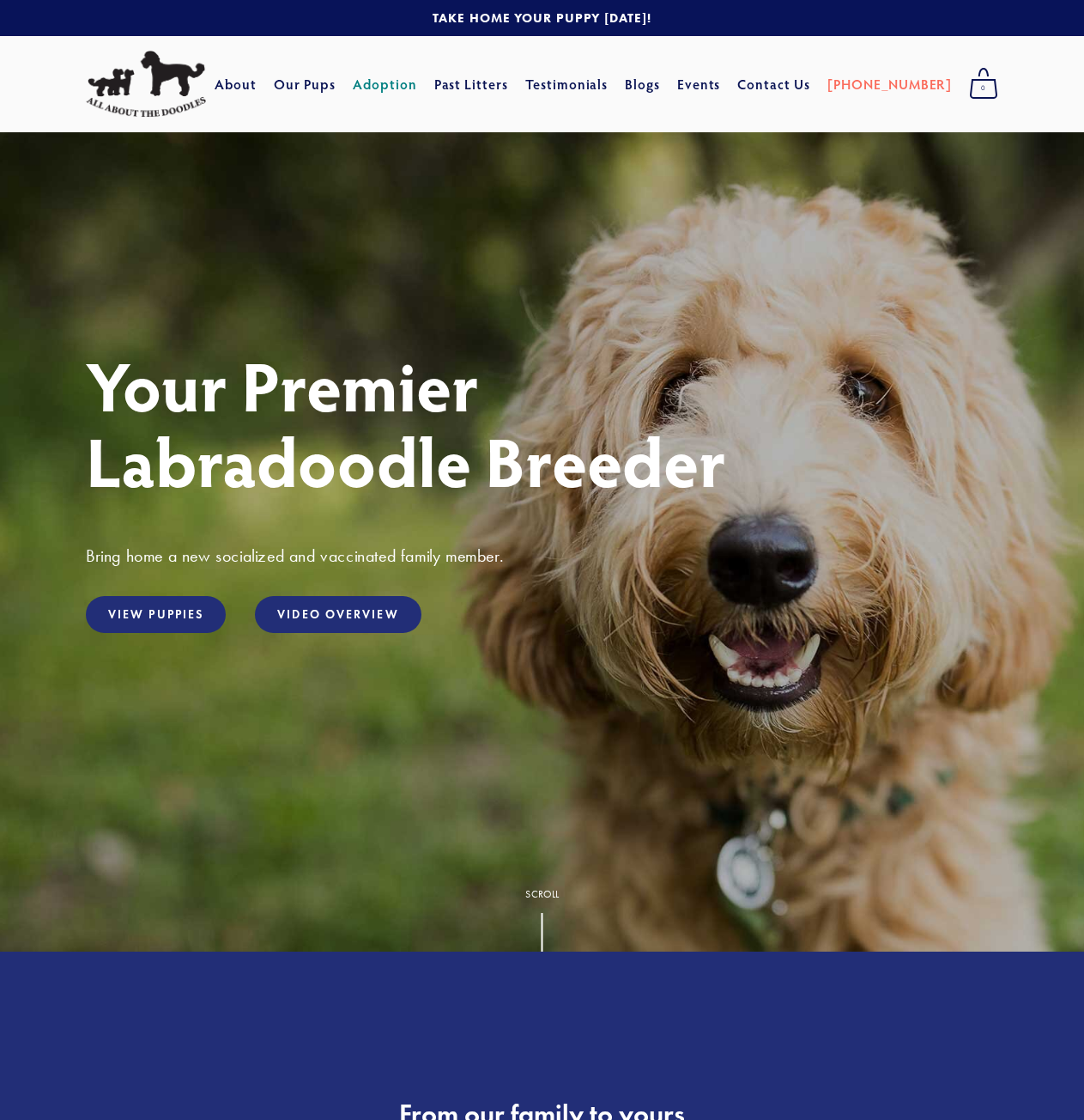
click at [415, 95] on link "Adoption" at bounding box center [385, 84] width 65 height 31
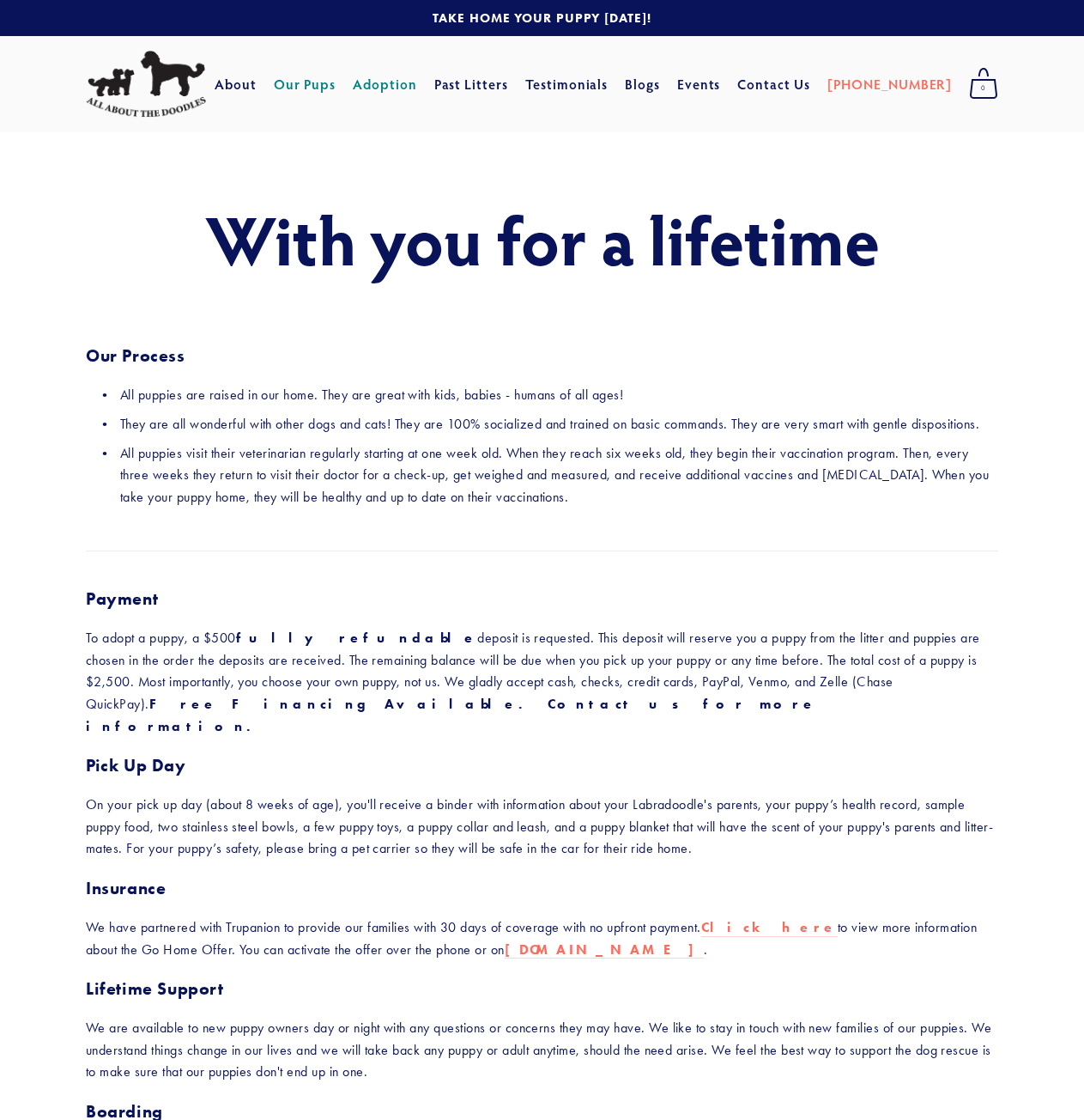
click at [337, 87] on link "Our Pups" at bounding box center [305, 84] width 63 height 31
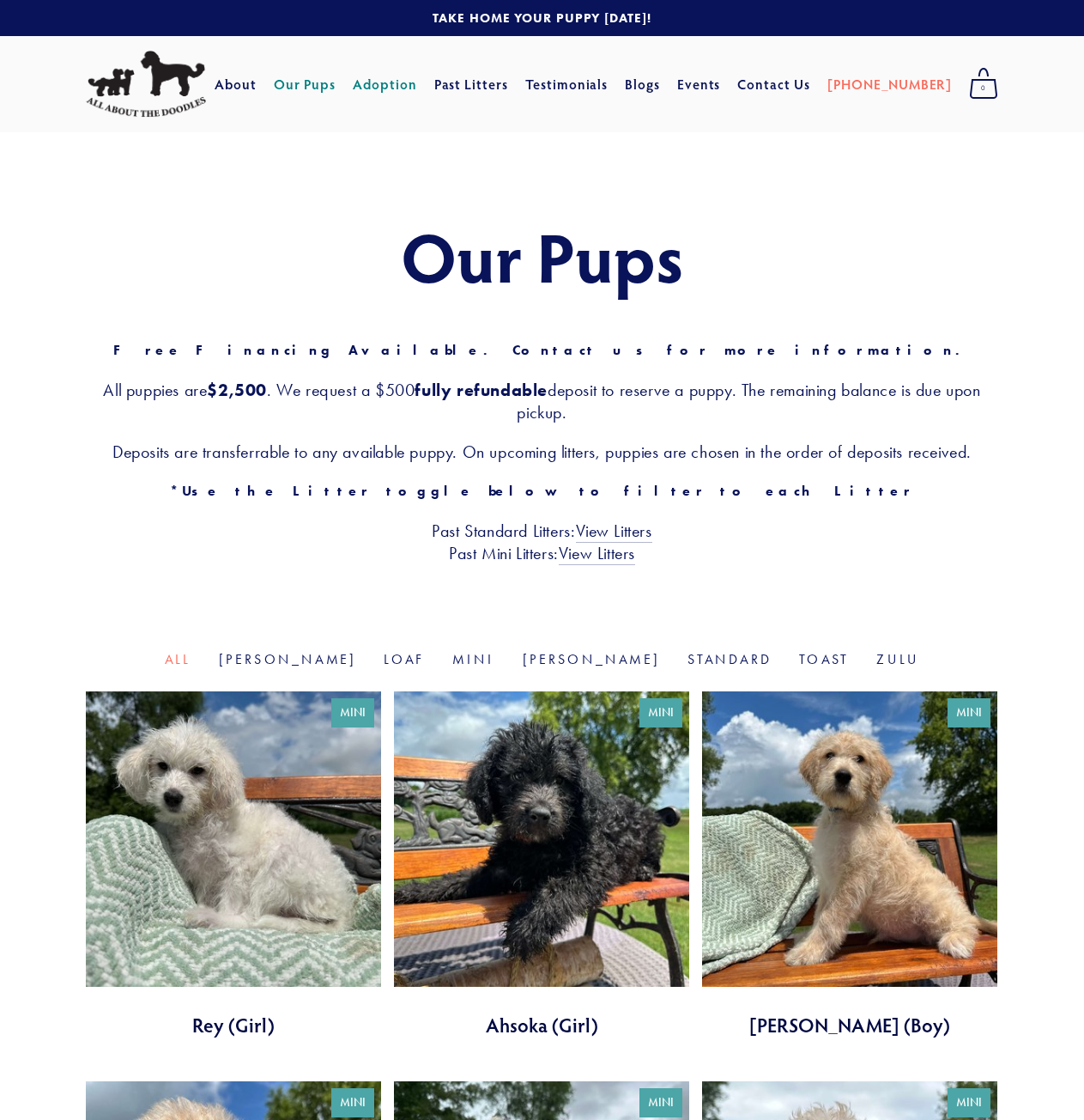
click at [412, 82] on link "Adoption" at bounding box center [385, 84] width 65 height 31
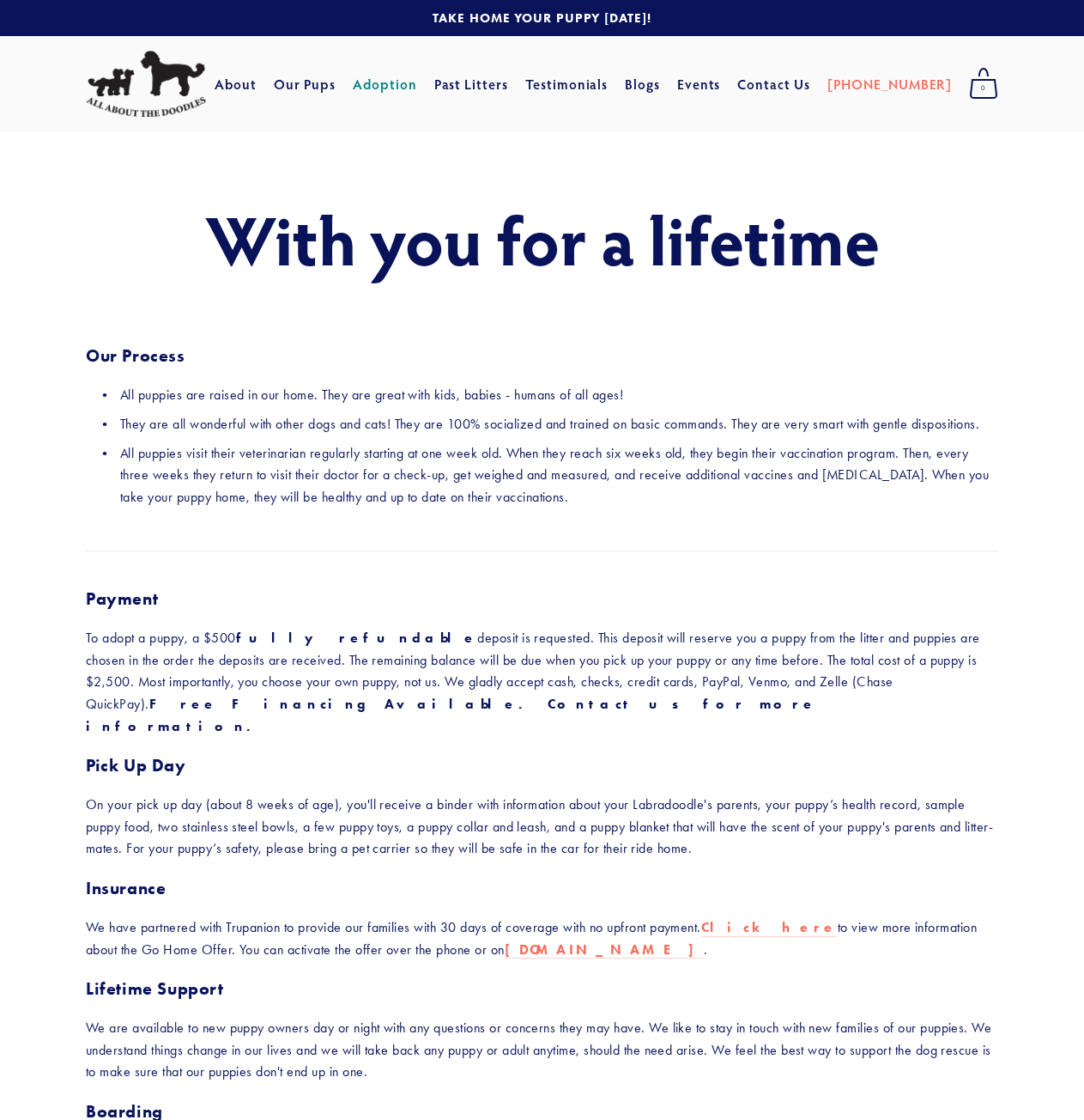
click at [405, 85] on link "Adoption" at bounding box center [385, 84] width 65 height 31
click at [331, 86] on link "Our Pups" at bounding box center [305, 84] width 63 height 31
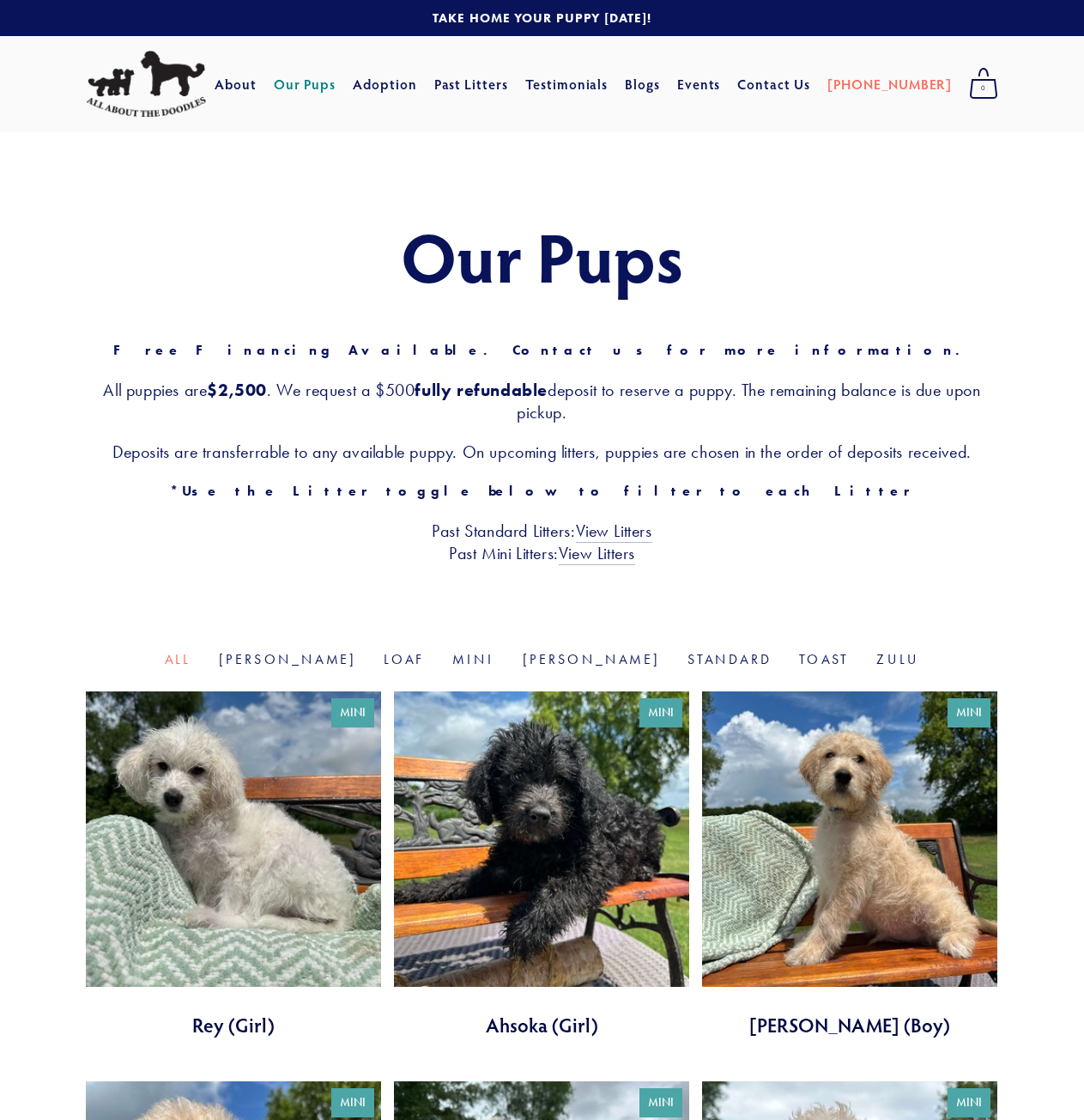
click at [184, 80] on img at bounding box center [146, 84] width 120 height 67
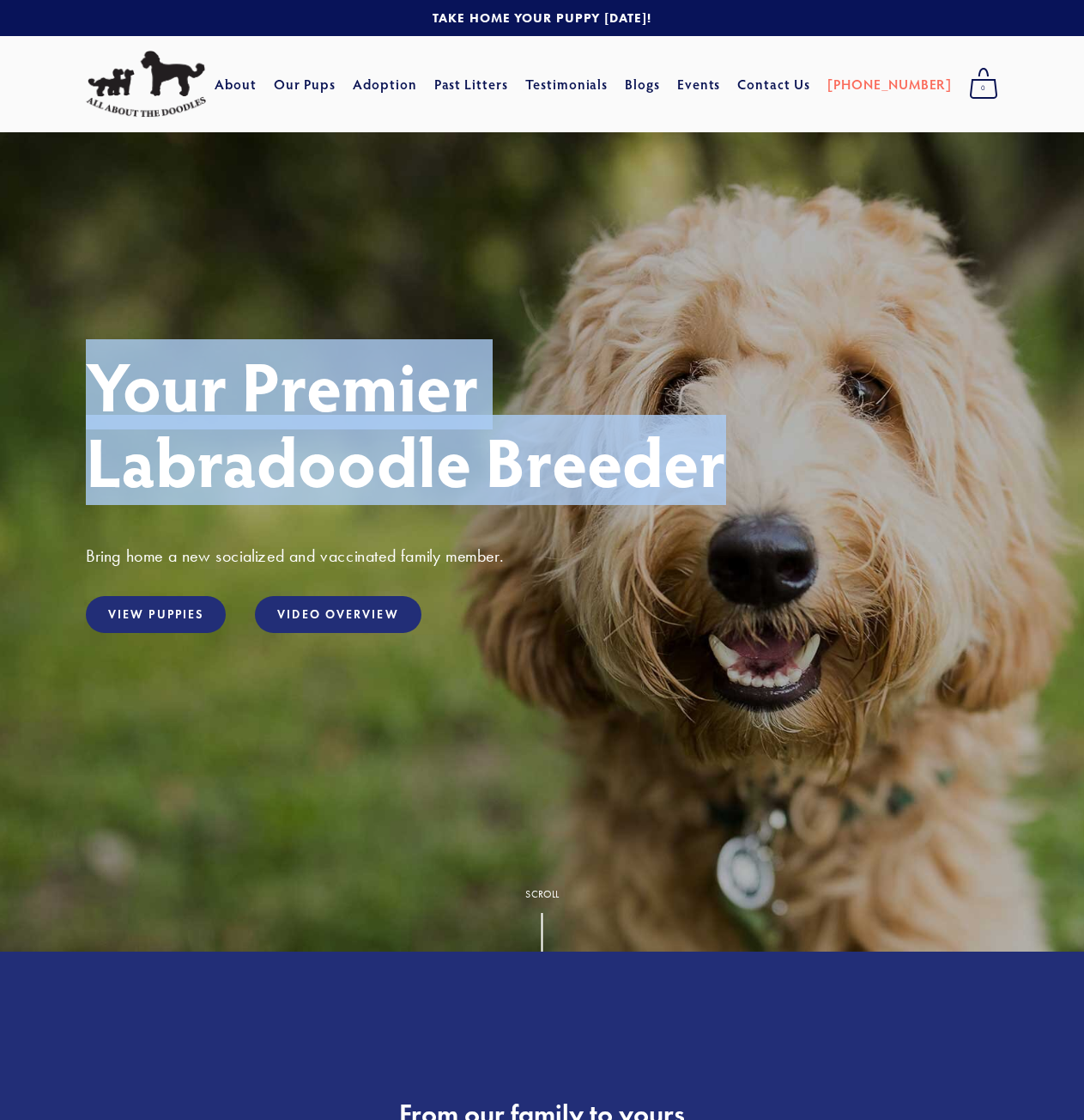
drag, startPoint x: 90, startPoint y: 383, endPoint x: 725, endPoint y: 473, distance: 641.3
click at [725, 473] on h1 "Your Premier Labradoodle Breeder" at bounding box center [542, 422] width 913 height 151
copy h1 "Your Premier Labradoodle Breeder"
click at [347, 379] on h1 "Your Premier Labradoodle Breeder" at bounding box center [542, 422] width 913 height 151
drag, startPoint x: 715, startPoint y: 481, endPoint x: 107, endPoint y: 405, distance: 612.7
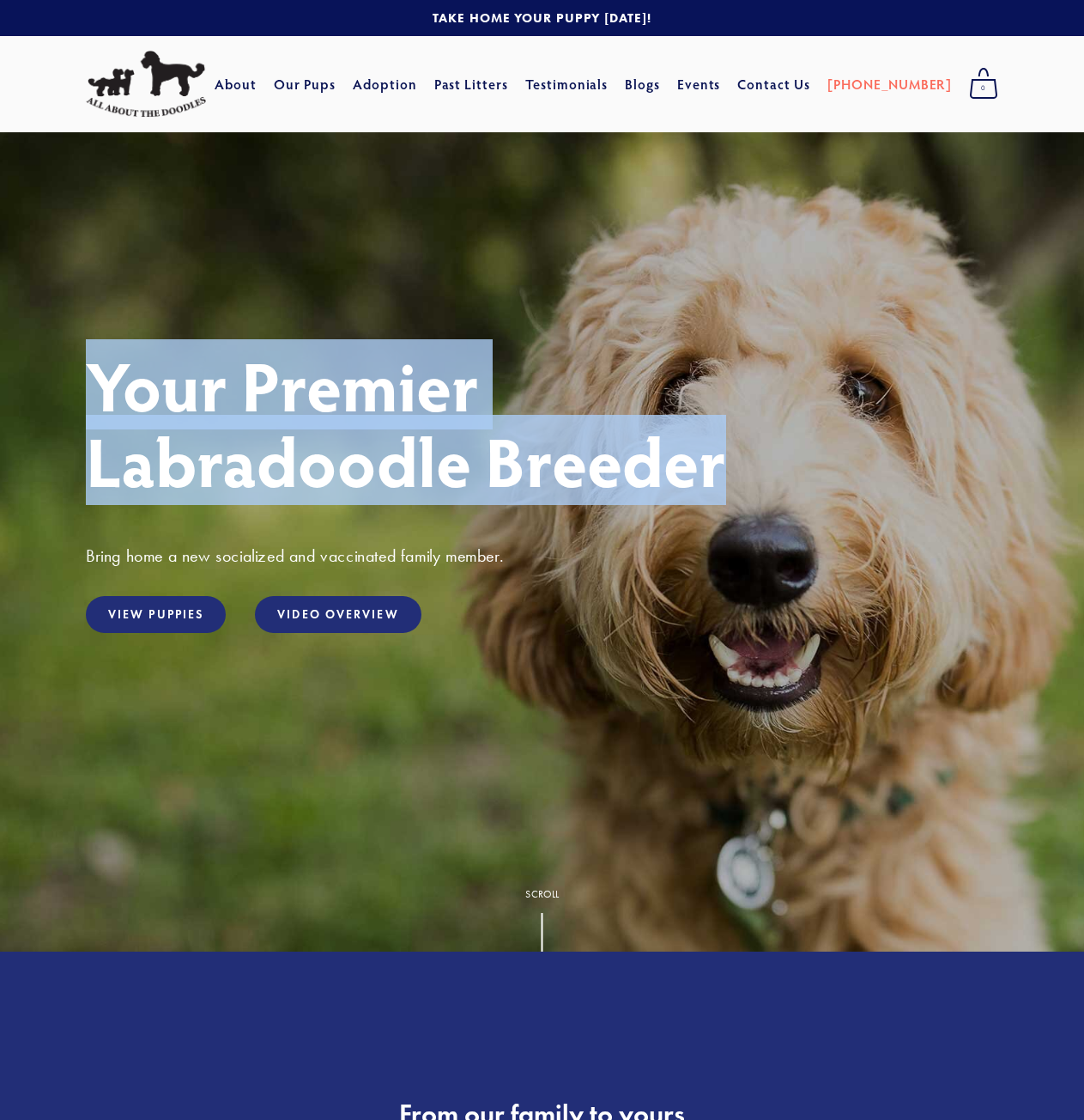
click at [103, 405] on h1 "Your Premier Labradoodle Breeder" at bounding box center [542, 422] width 913 height 151
copy h1 "Your Premier Labradoodle Breeder"
click at [417, 72] on link "Adoption" at bounding box center [385, 84] width 65 height 31
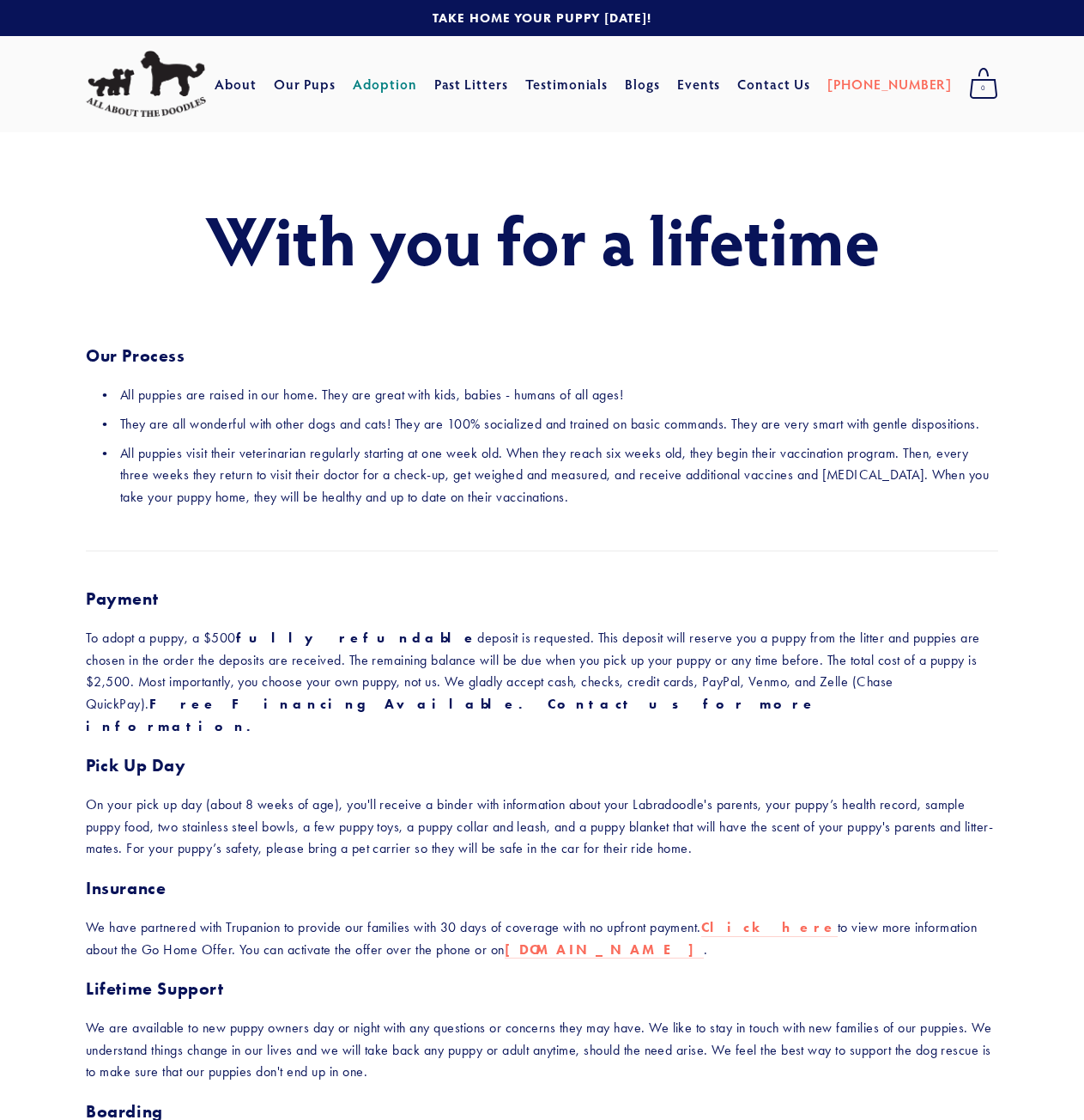
click at [318, 211] on h1 "With you for a lifetime" at bounding box center [542, 238] width 913 height 76
click at [624, 582] on div "Payment To adopt a puppy, a $500 fully refundable deposit is requested. This de…" at bounding box center [542, 885] width 942 height 625
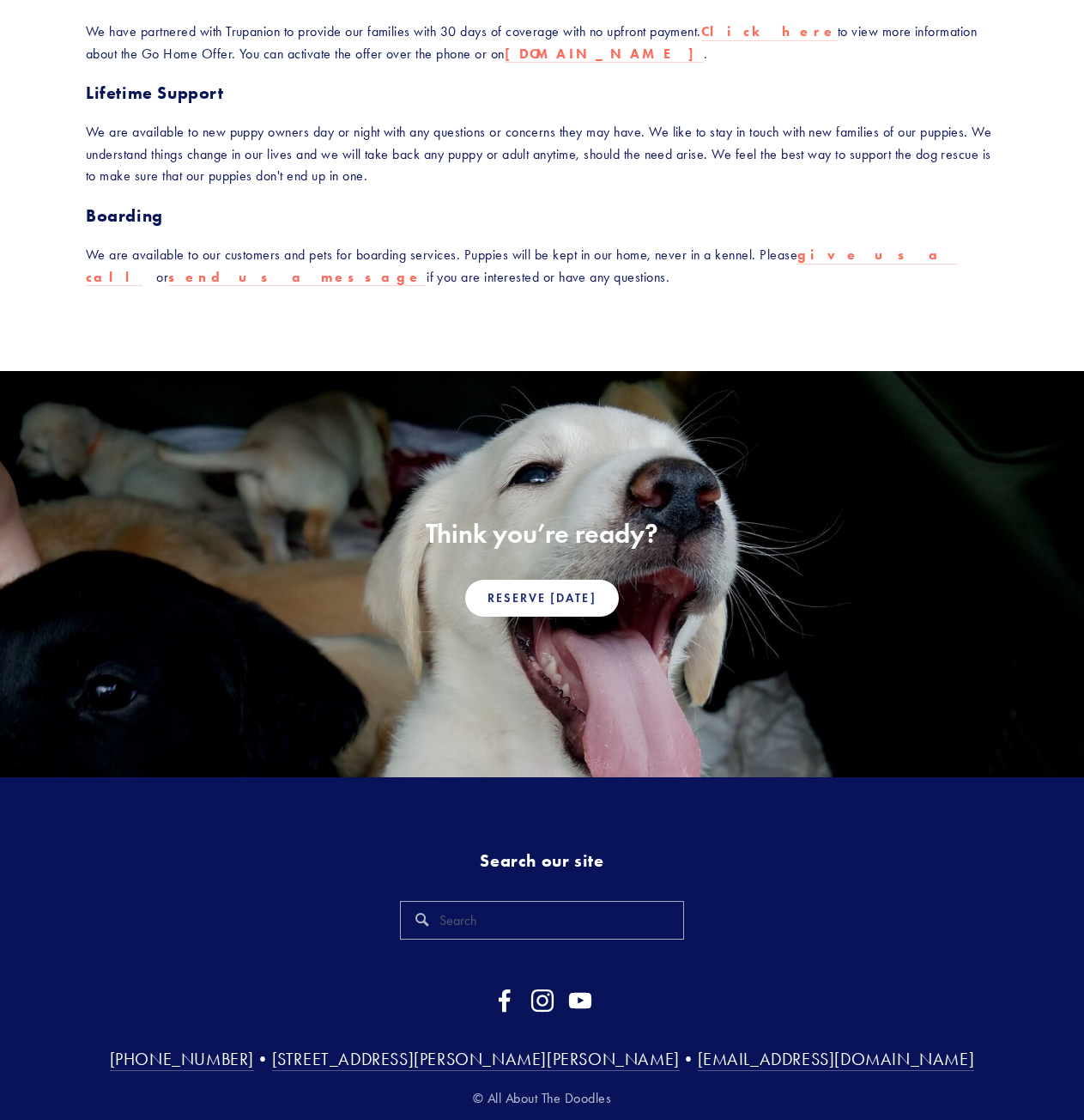
scroll to position [932, 0]
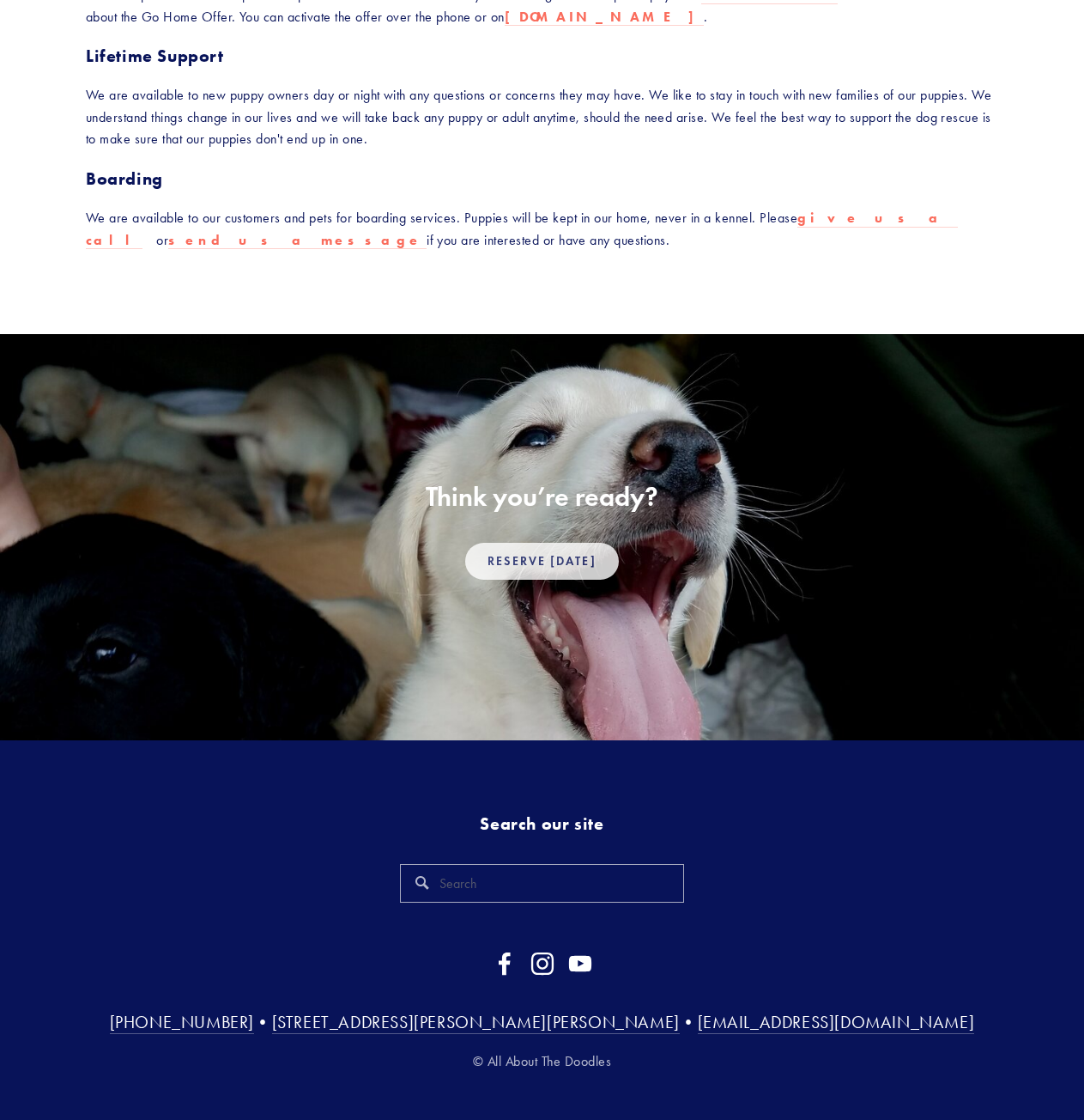
click at [529, 543] on link "Reserve [DATE]" at bounding box center [542, 561] width 153 height 37
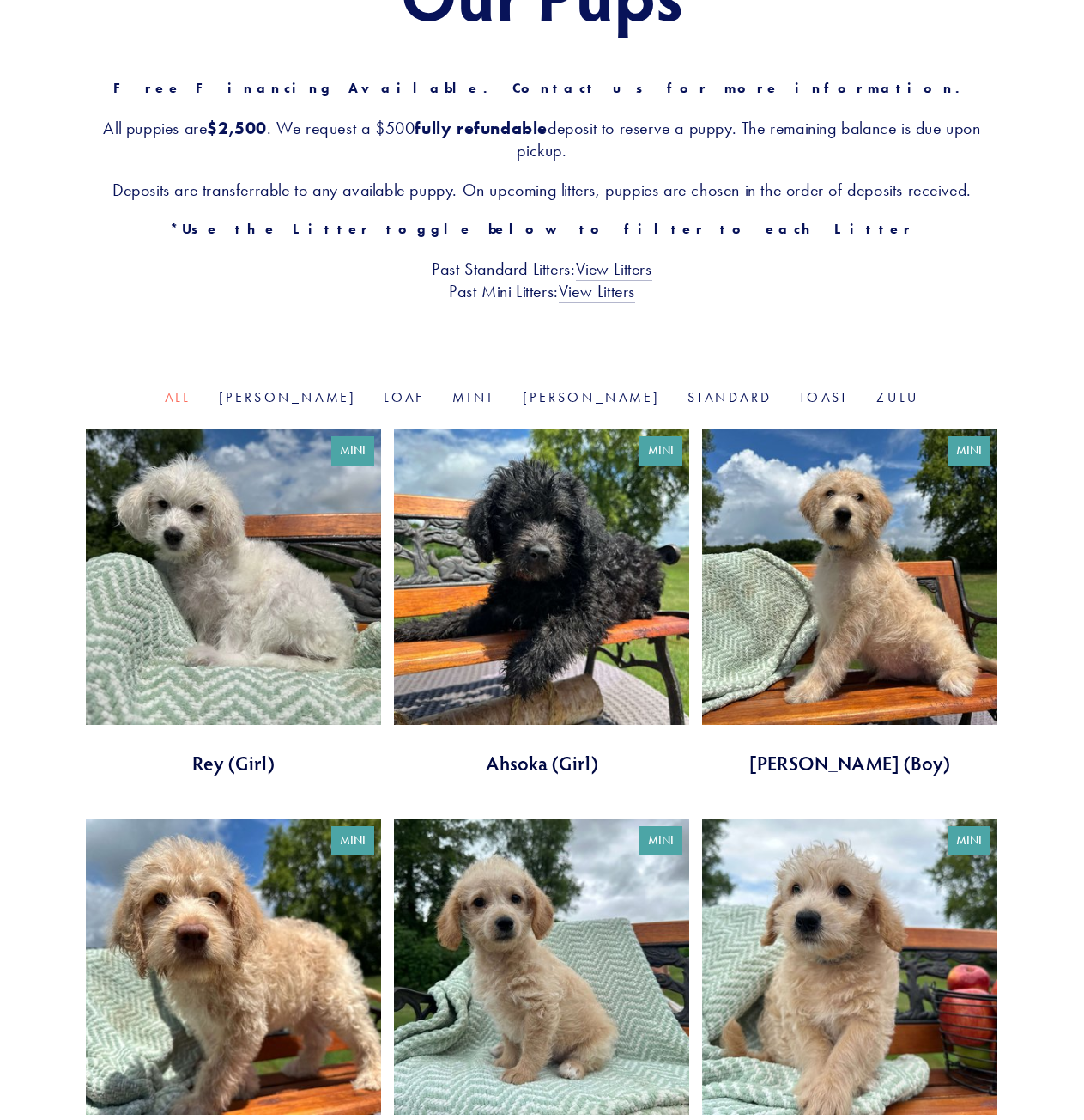
scroll to position [257, 0]
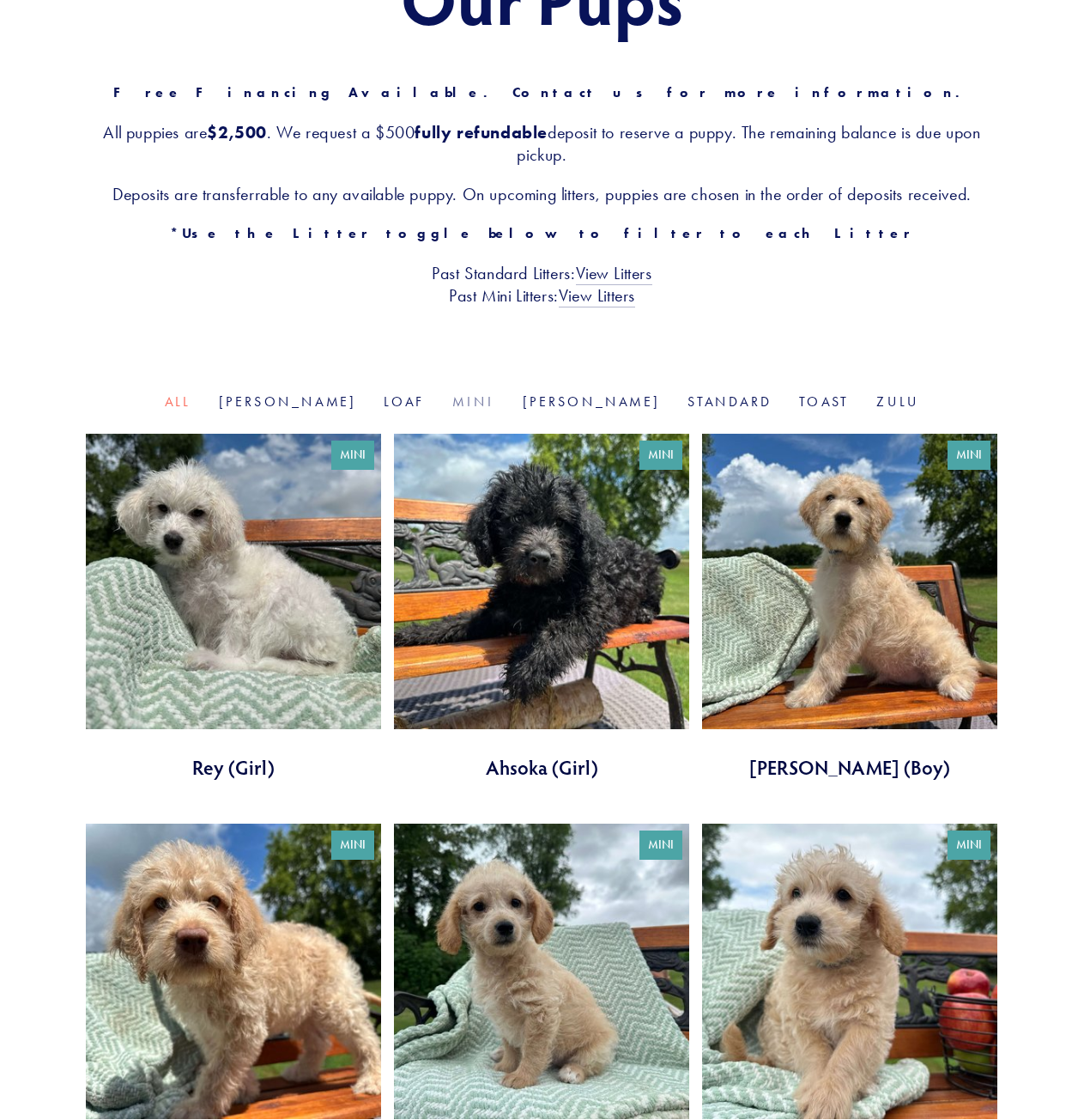
click at [476, 403] on link "Mini" at bounding box center [474, 401] width 42 height 17
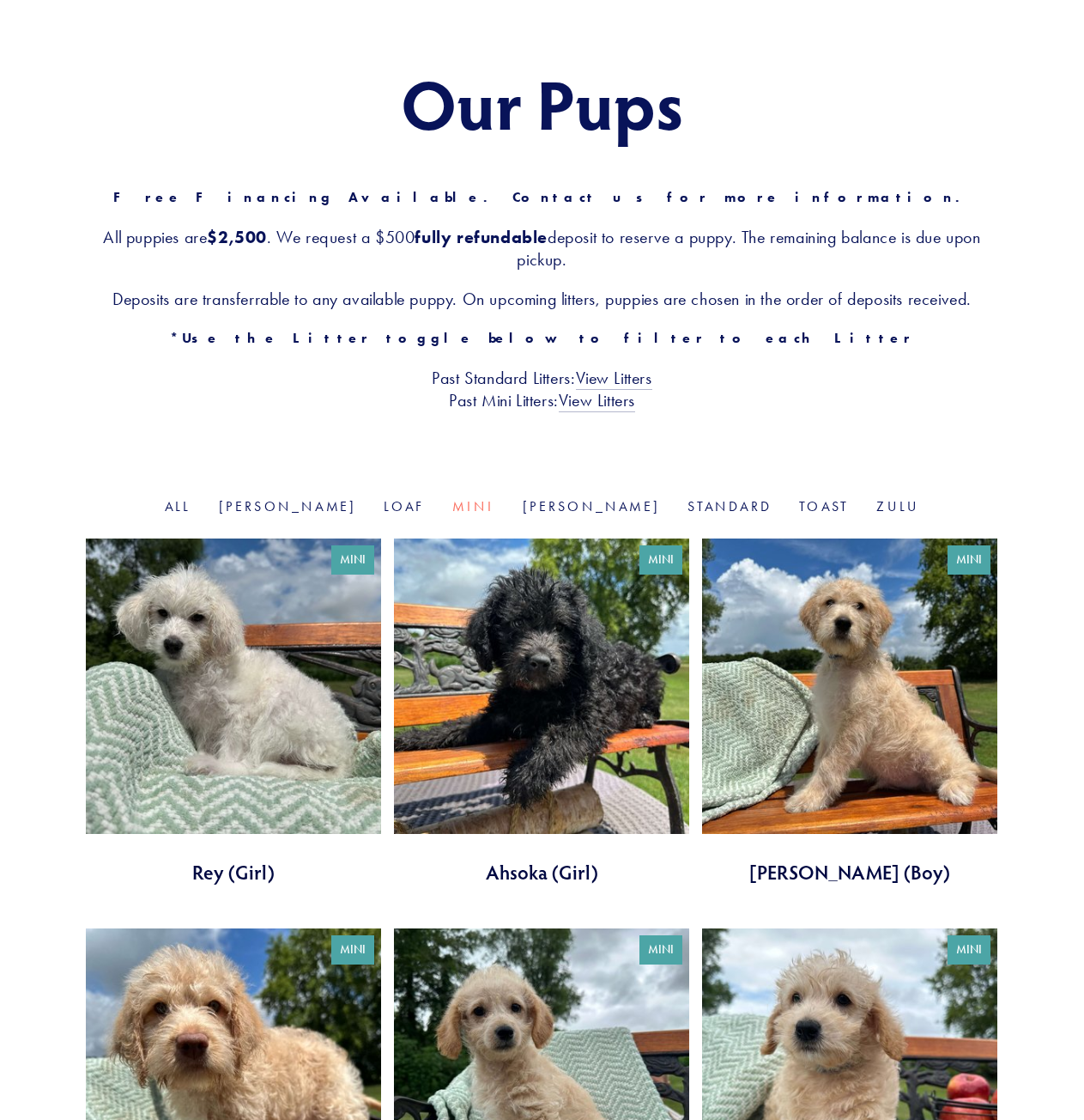
scroll to position [172, 0]
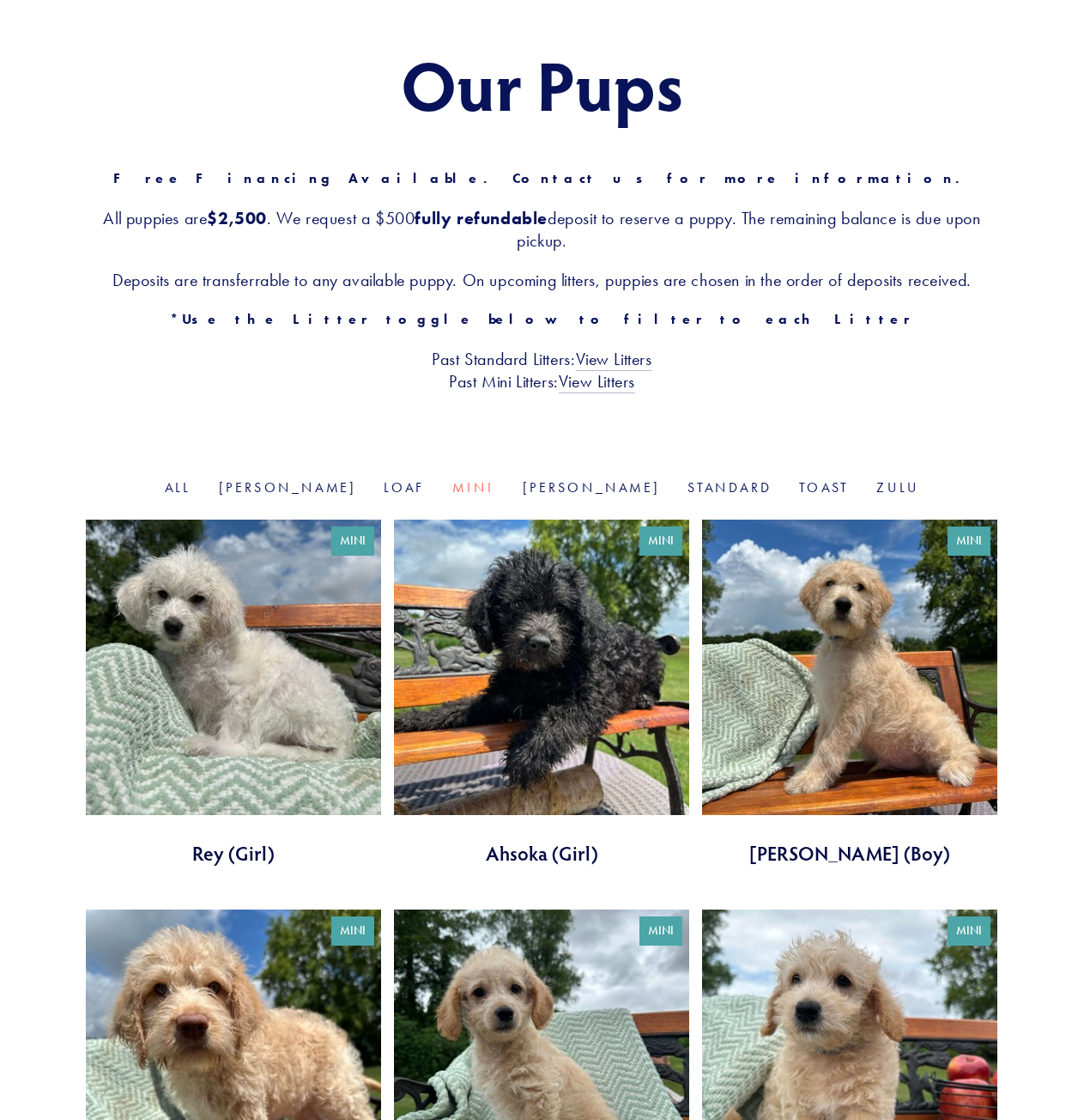
click at [258, 756] on link at bounding box center [233, 693] width 296 height 347
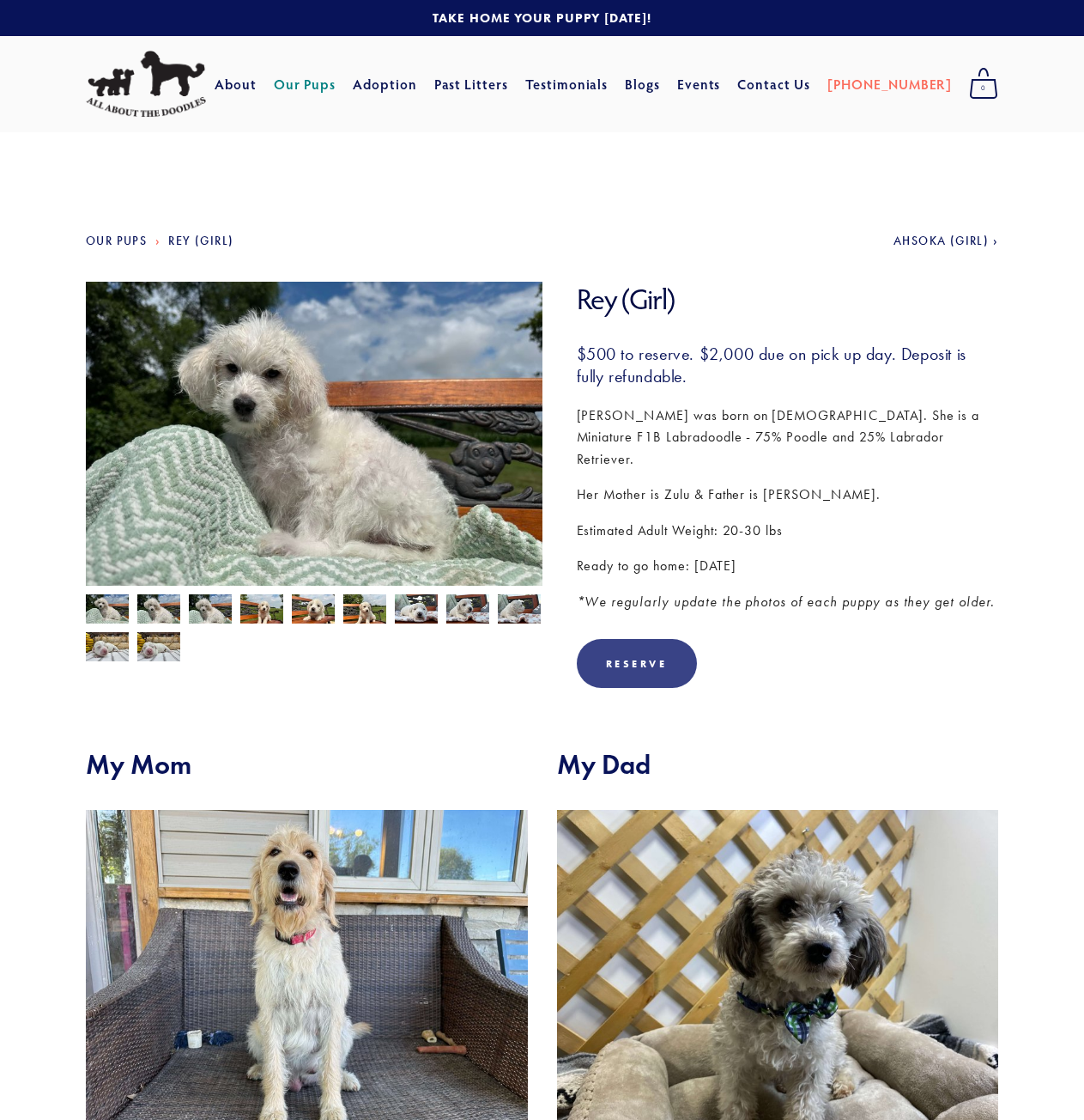
click at [623, 649] on div "Reserve" at bounding box center [637, 663] width 120 height 49
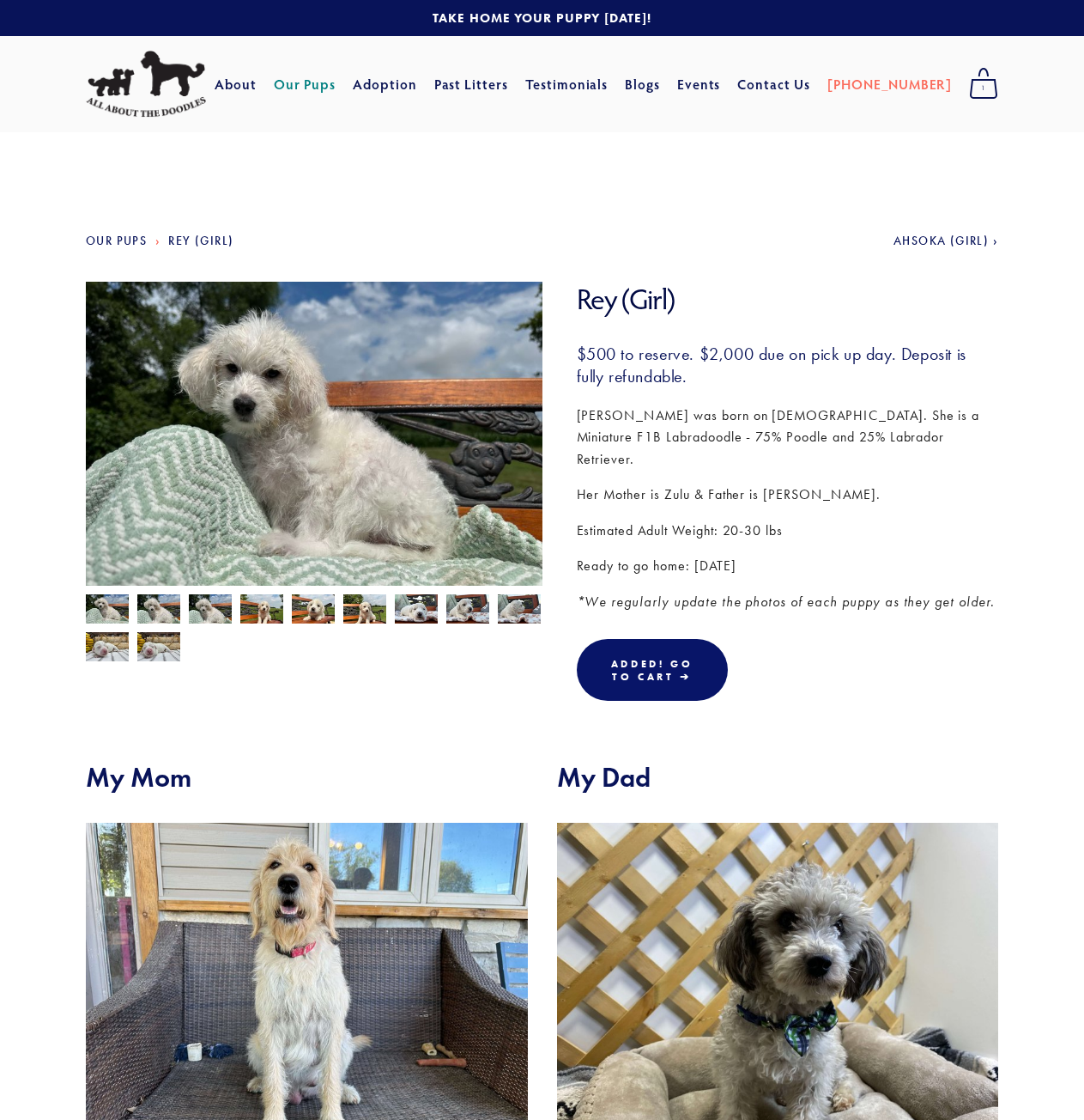
click at [203, 80] on img at bounding box center [146, 84] width 120 height 67
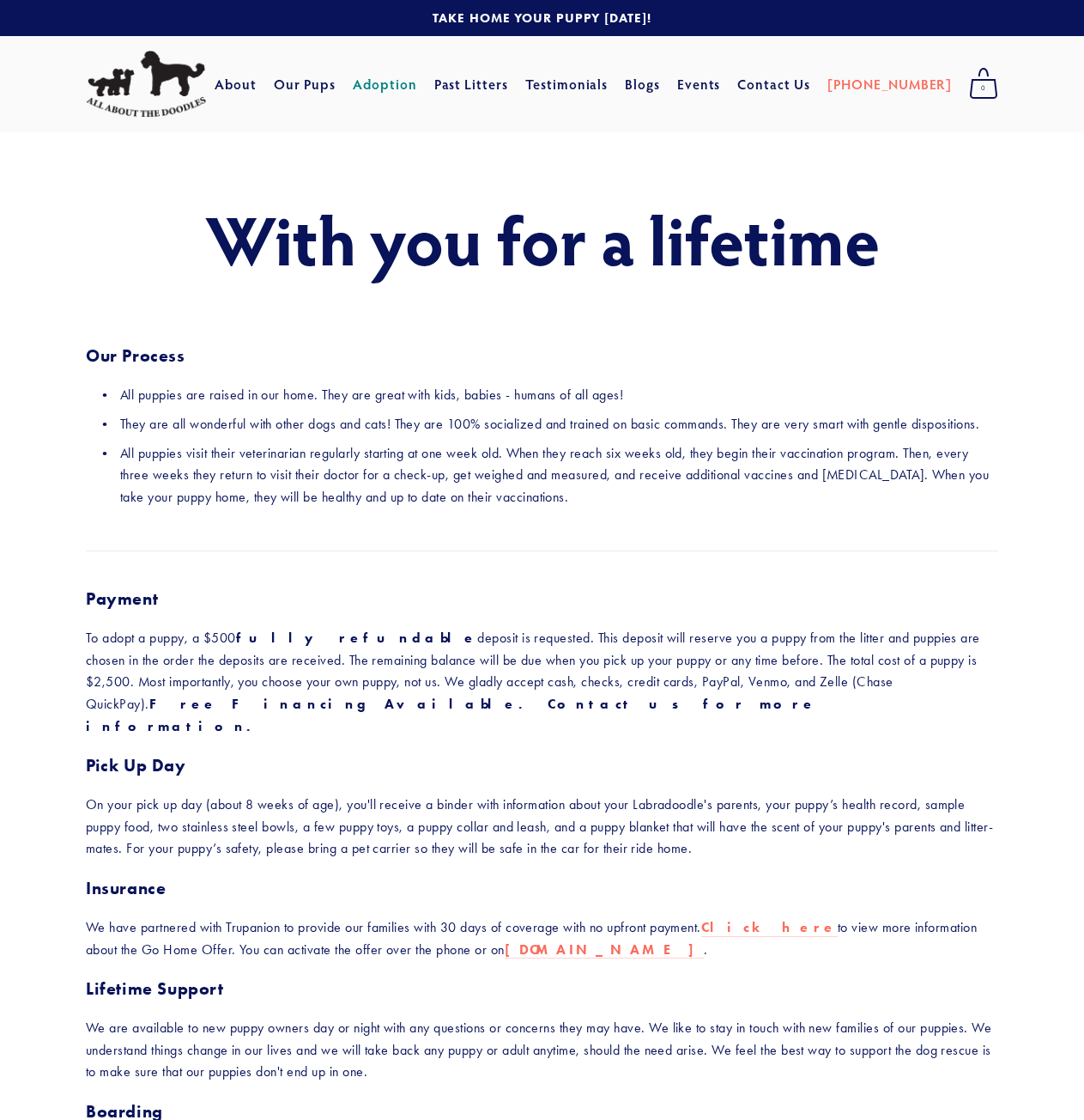
drag, startPoint x: 0, startPoint y: 0, endPoint x: 256, endPoint y: 459, distance: 525.6
click at [256, 459] on p "All puppies visit their veterinarian regularly starting at one week old. When t…" at bounding box center [559, 475] width 878 height 66
click at [324, 86] on link "Our Pups" at bounding box center [305, 84] width 63 height 31
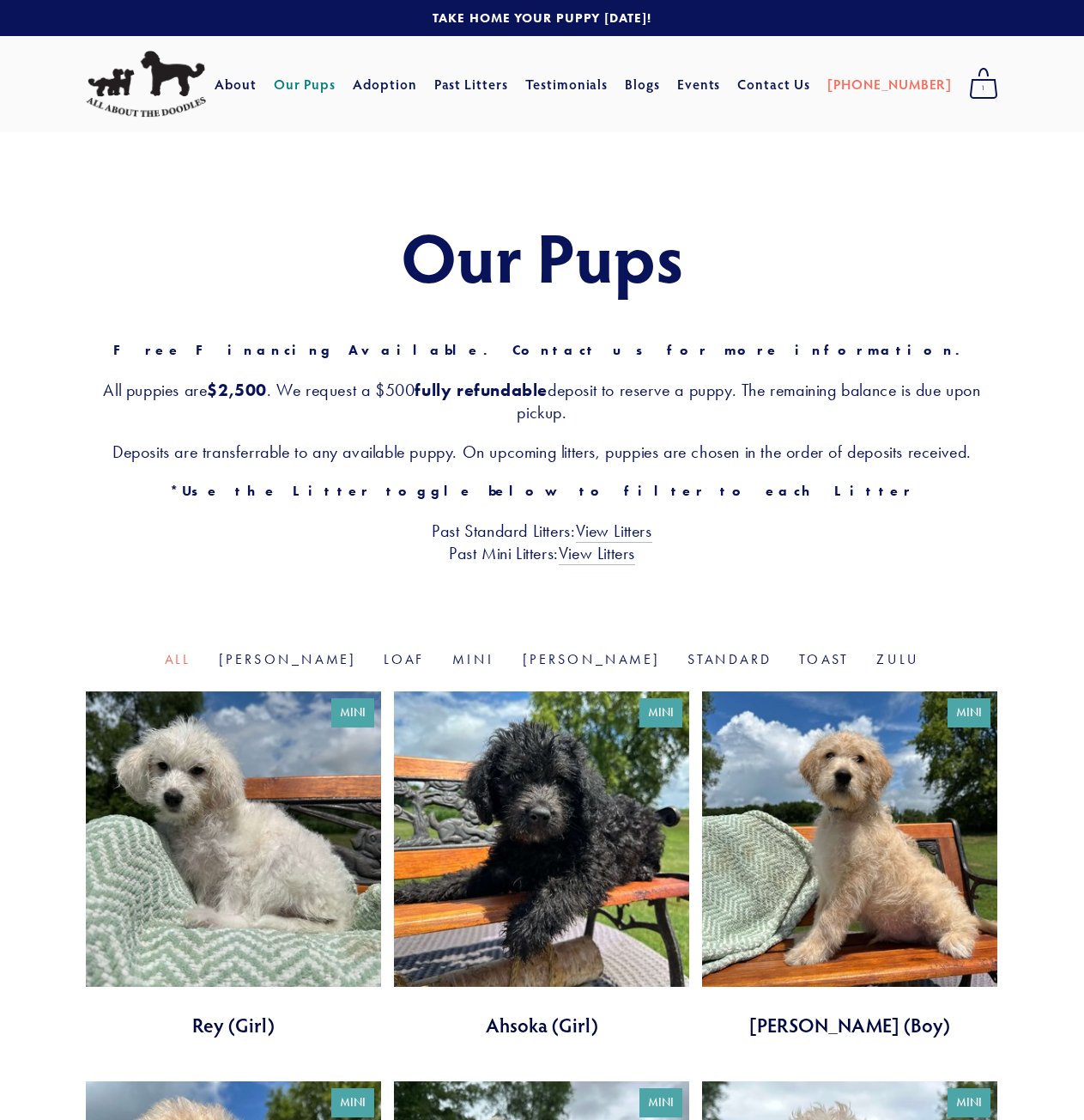
click at [253, 86] on div "About Our Pups Adoption Past Litters Standard Mini Testimonials Blogs Events Co…" at bounding box center [512, 84] width 612 height 31
click at [256, 83] on link "About" at bounding box center [235, 84] width 42 height 31
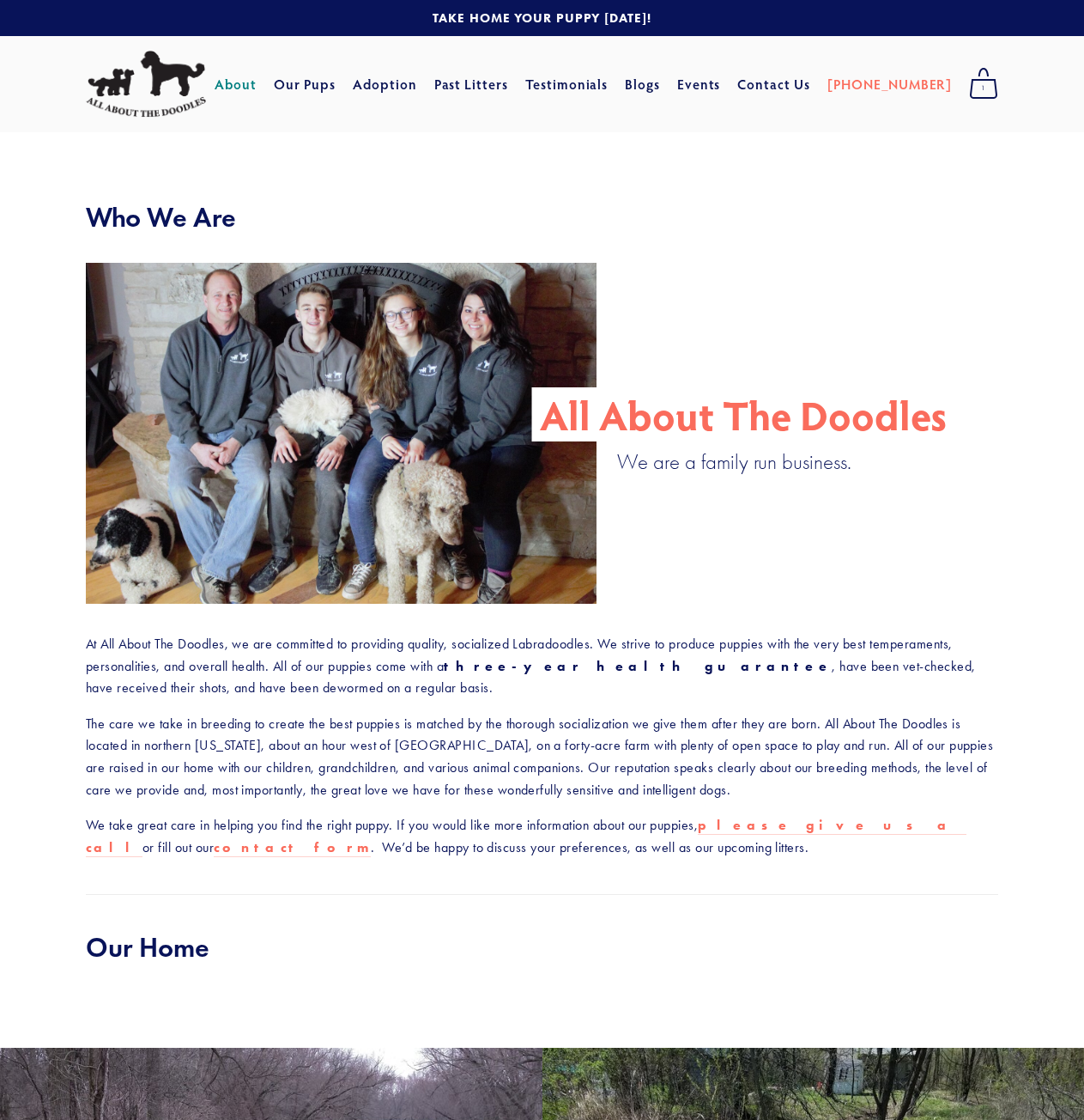
click at [368, 779] on p "The care we take in breeding to create the best puppies is matched by the thoro…" at bounding box center [542, 756] width 913 height 87
click at [337, 85] on link "Our Pups" at bounding box center [305, 84] width 63 height 31
